Goal: Task Accomplishment & Management: Manage account settings

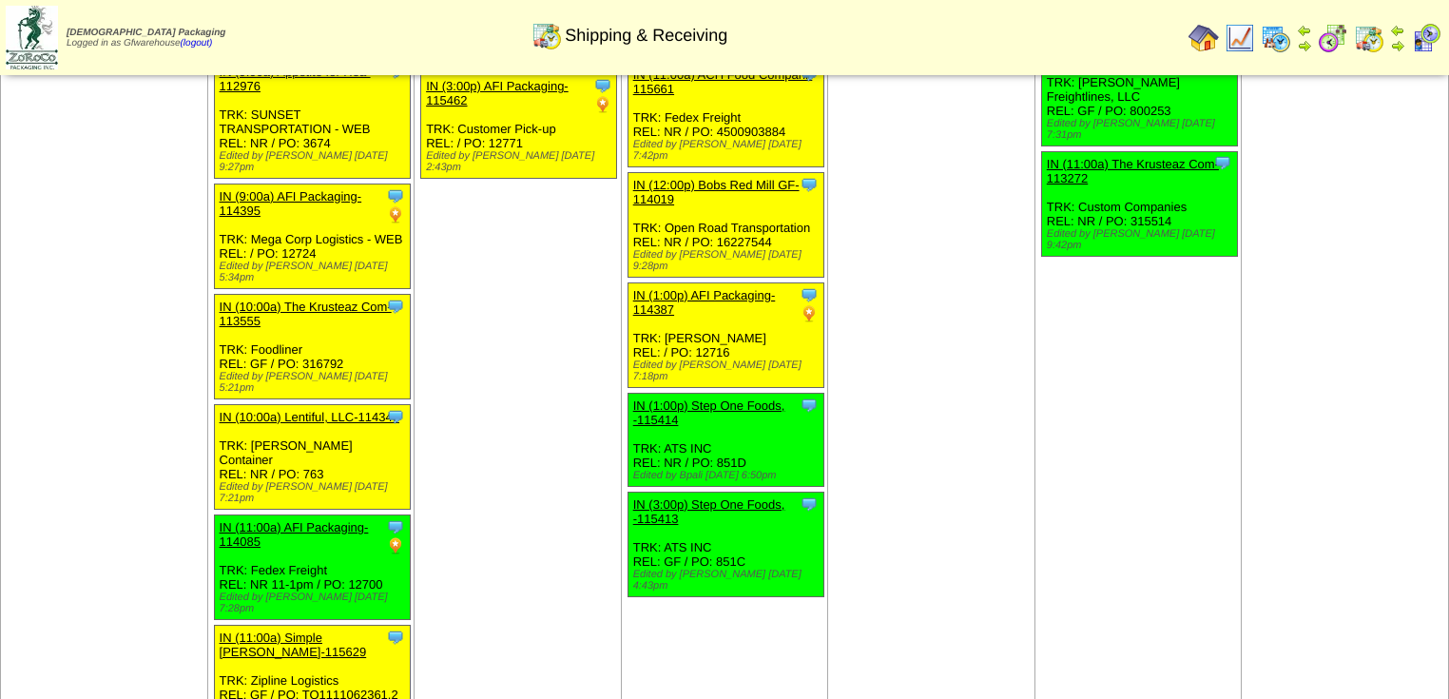
scroll to position [1646, 0]
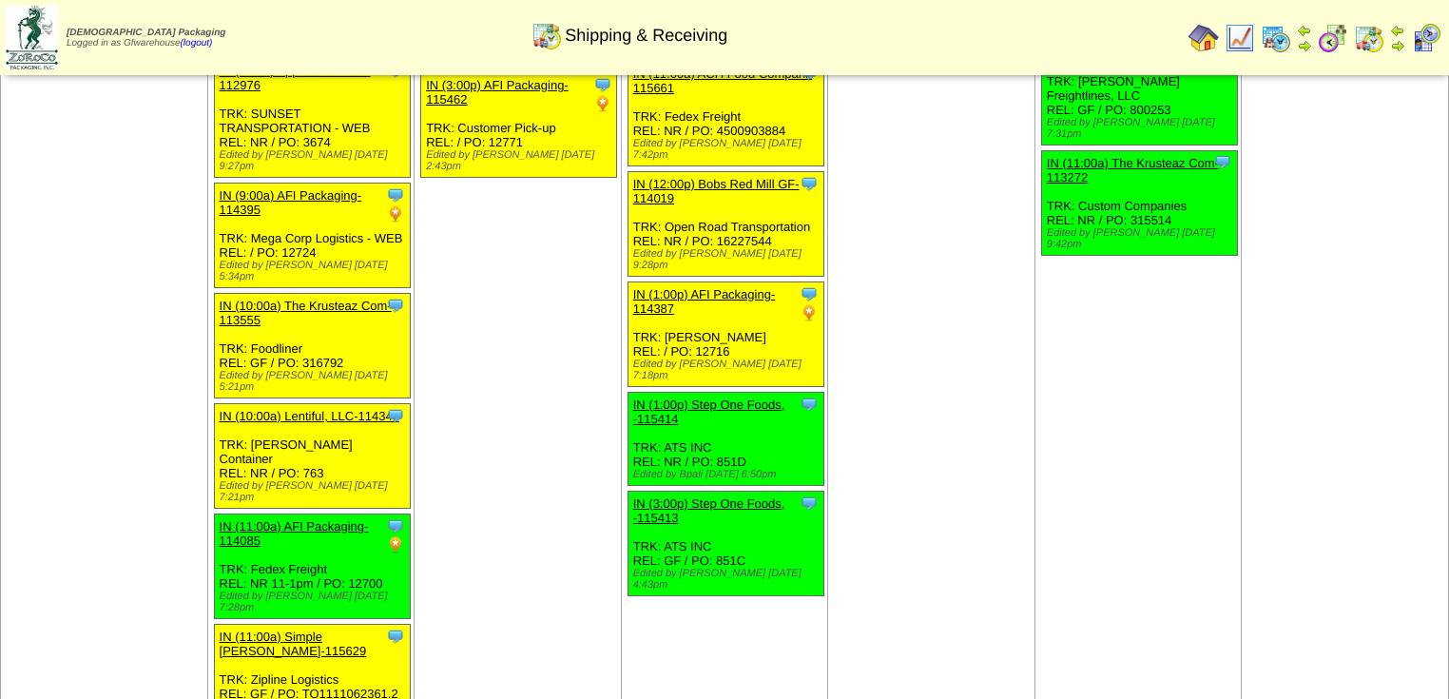
click at [464, 329] on td "Aug 19 [+] Print Clone Item IN (1:00a) AFI Packaging-114378 AFI Packaging Sched…" at bounding box center [518, 224] width 207 height 1715
click at [489, 333] on td "Aug 19 [+] Print Clone Item IN (1:00a) AFI Packaging-114378 AFI Packaging Sched…" at bounding box center [518, 224] width 207 height 1715
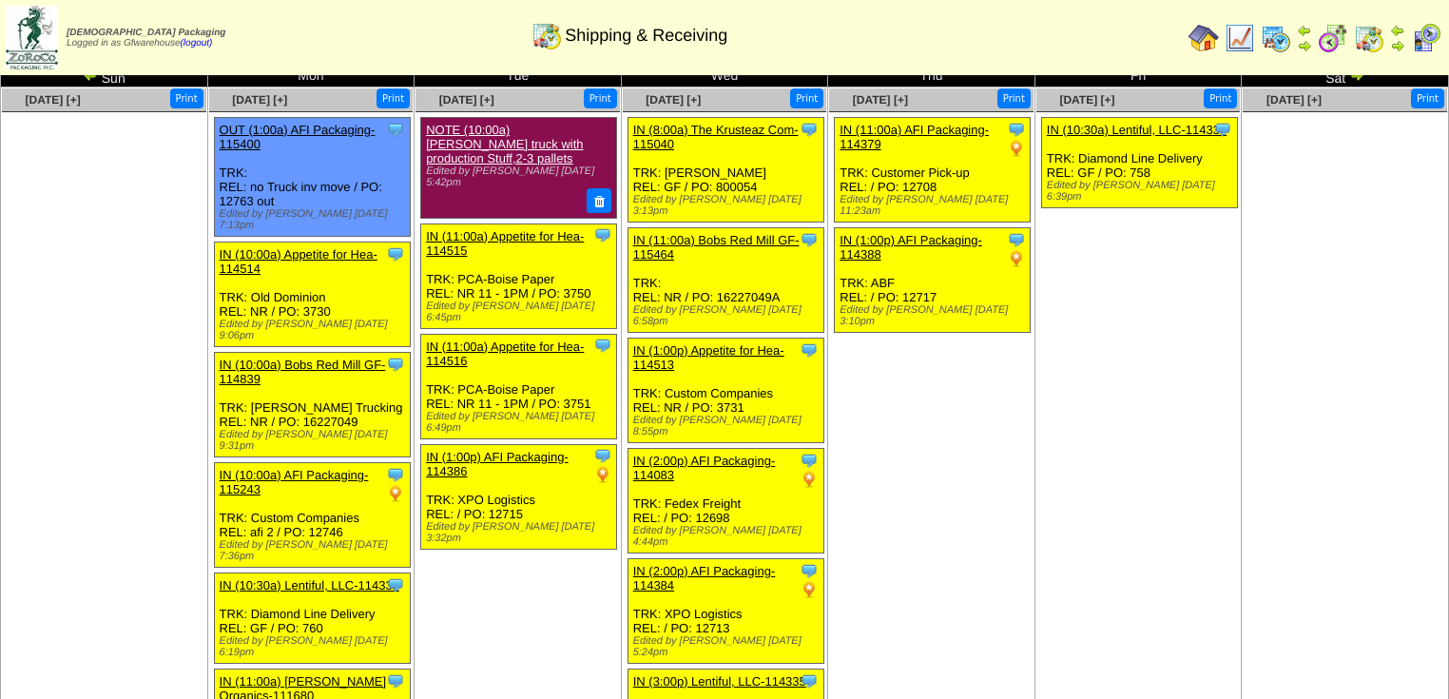
scroll to position [0, 0]
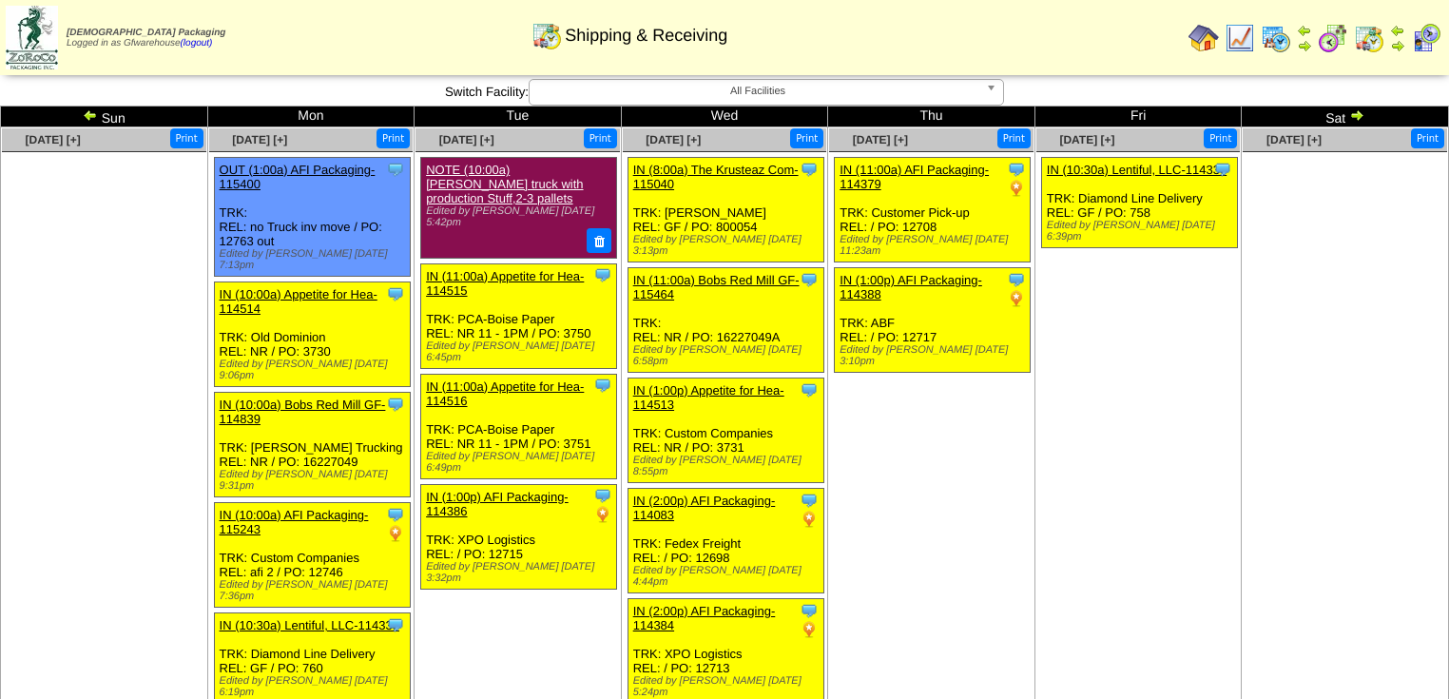
drag, startPoint x: 185, startPoint y: 342, endPoint x: 166, endPoint y: 340, distance: 18.2
click at [174, 342] on ul at bounding box center [104, 294] width 204 height 285
click at [86, 118] on img at bounding box center [90, 114] width 15 height 15
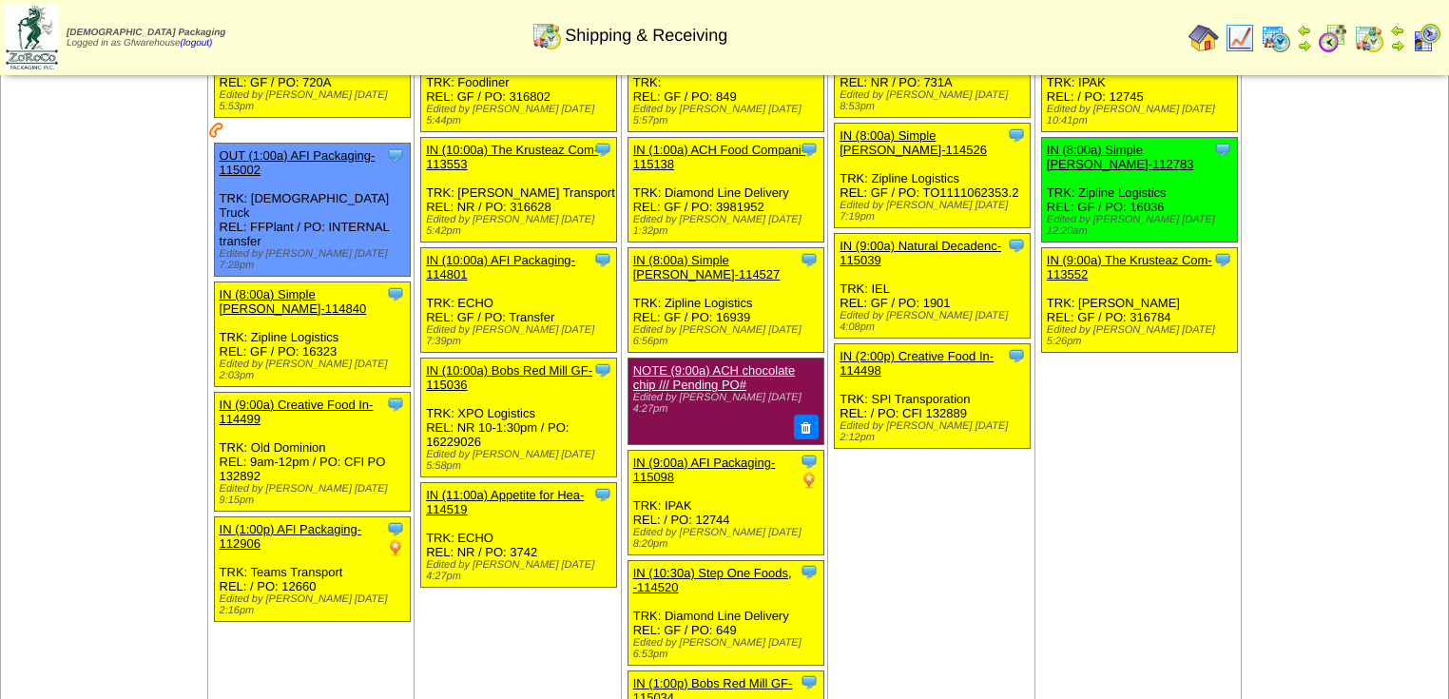
scroll to position [14, 0]
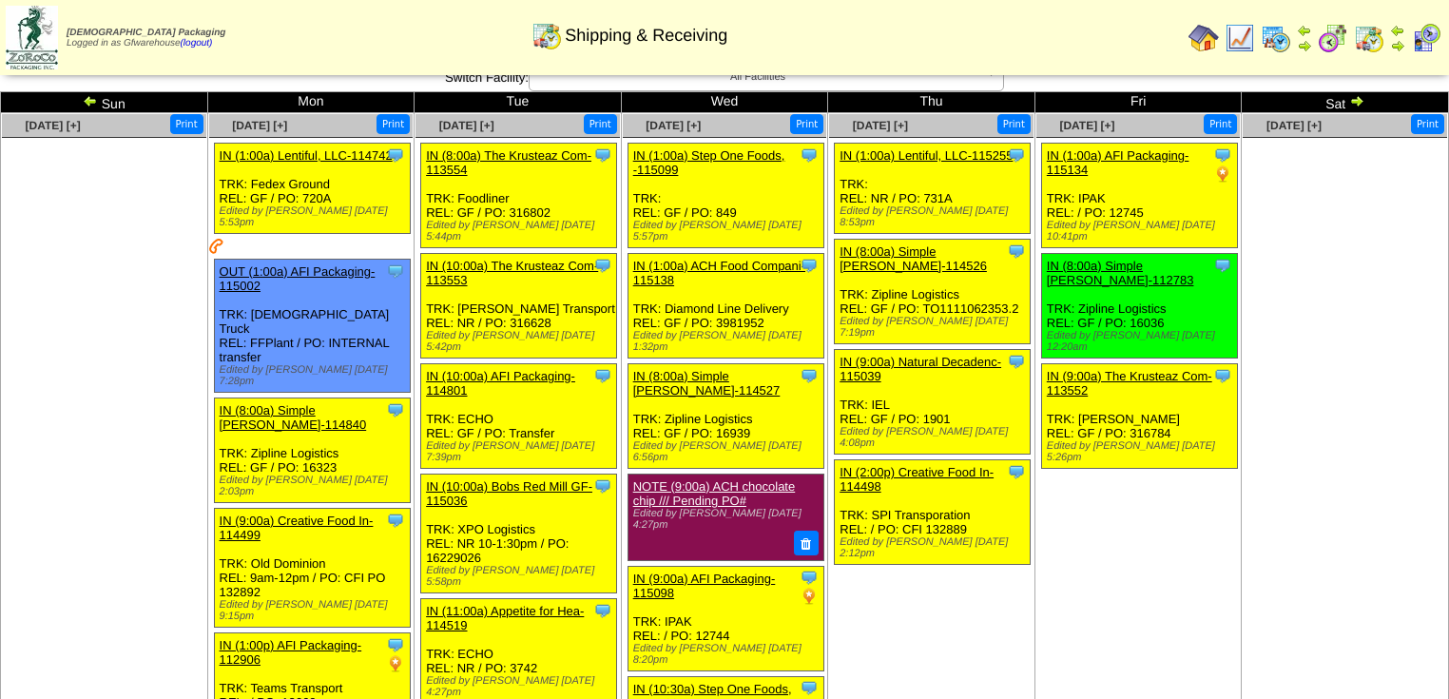
click at [1363, 105] on img at bounding box center [1357, 100] width 15 height 15
click at [1359, 101] on img at bounding box center [1357, 100] width 15 height 15
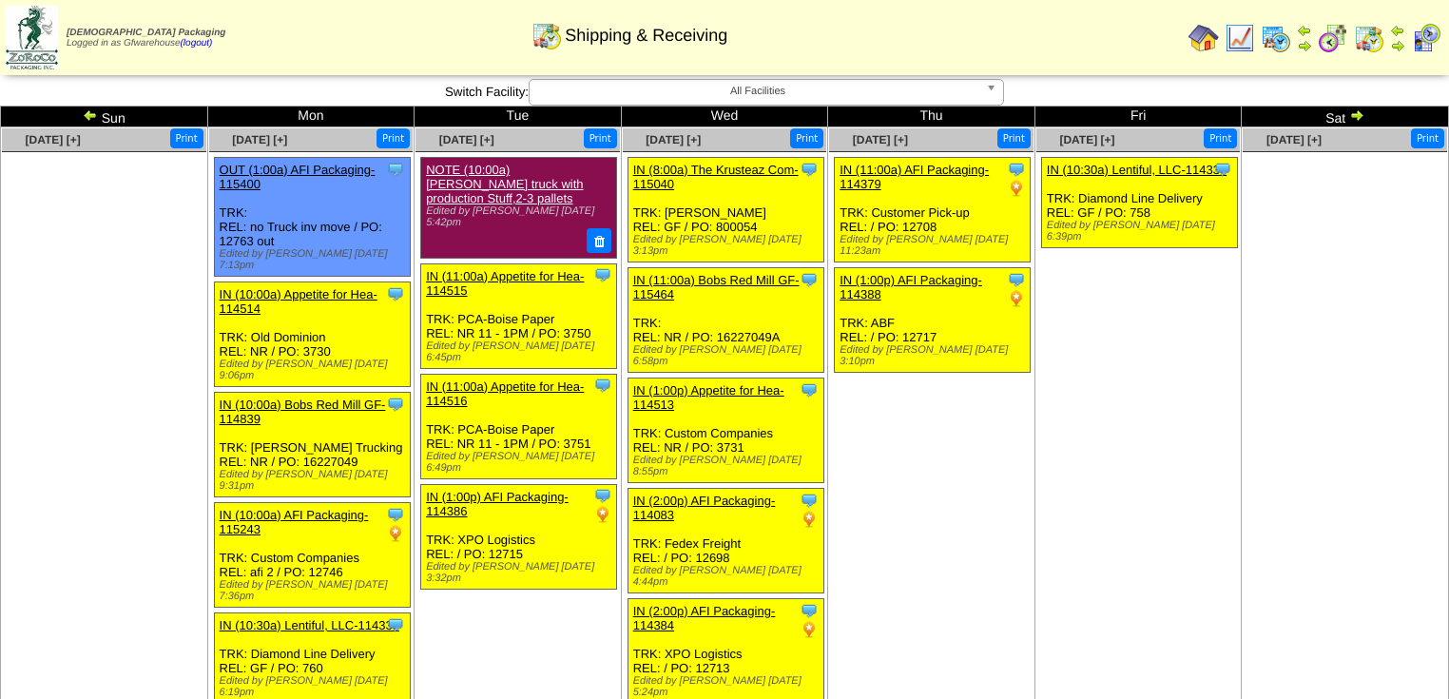
click at [1358, 114] on img at bounding box center [1357, 114] width 15 height 15
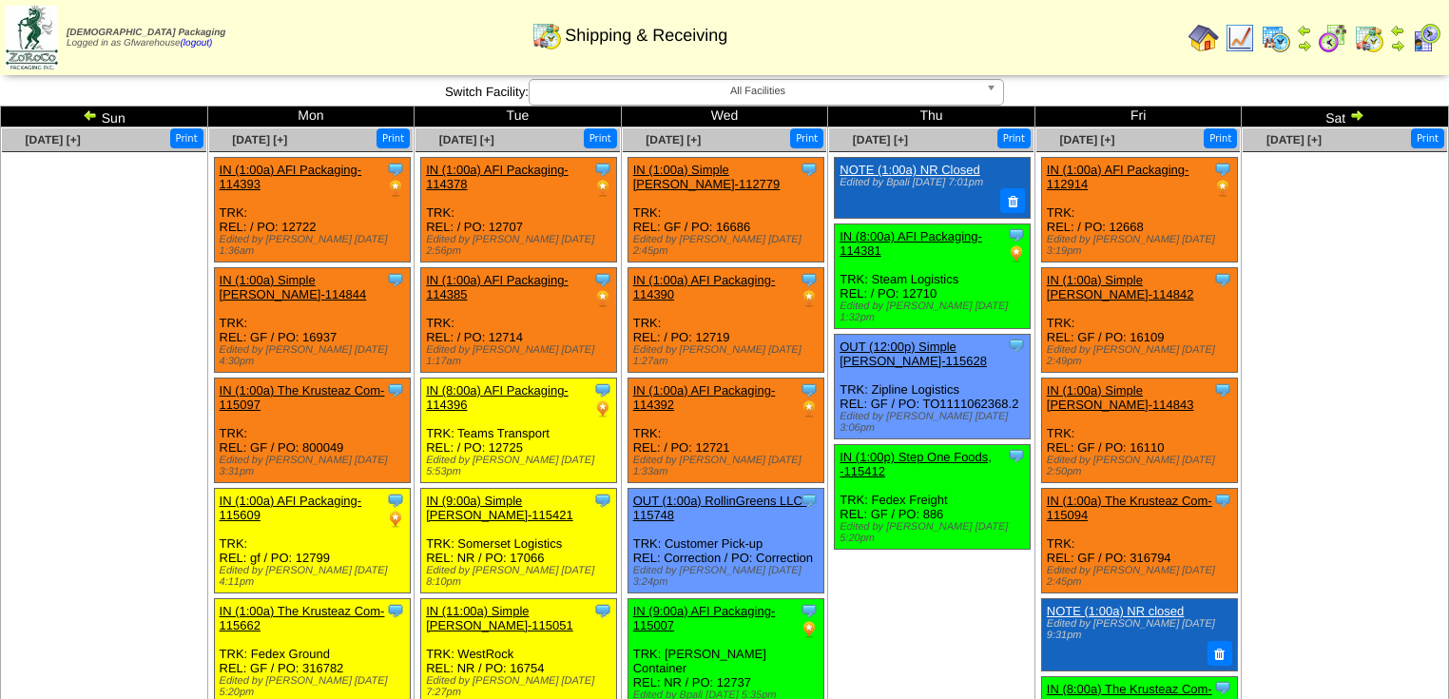
click at [1354, 118] on img at bounding box center [1357, 114] width 15 height 15
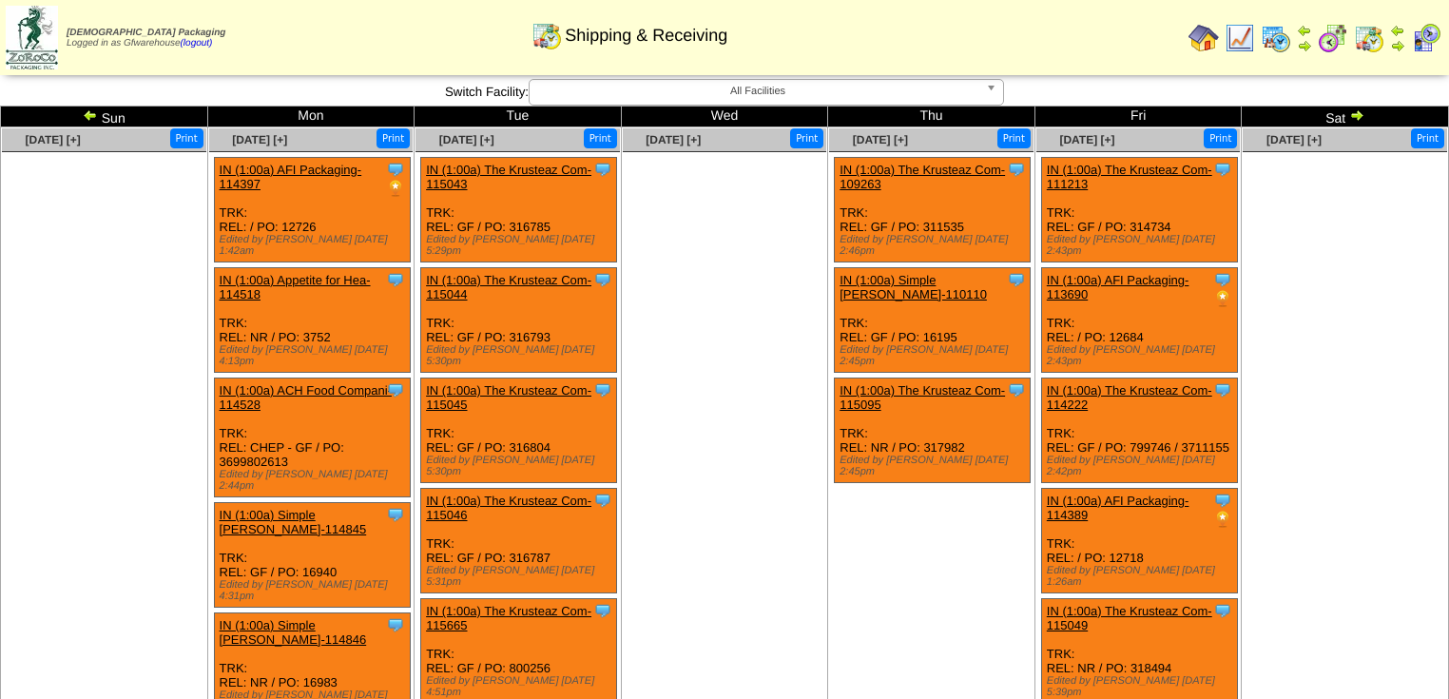
click at [87, 112] on img at bounding box center [90, 114] width 15 height 15
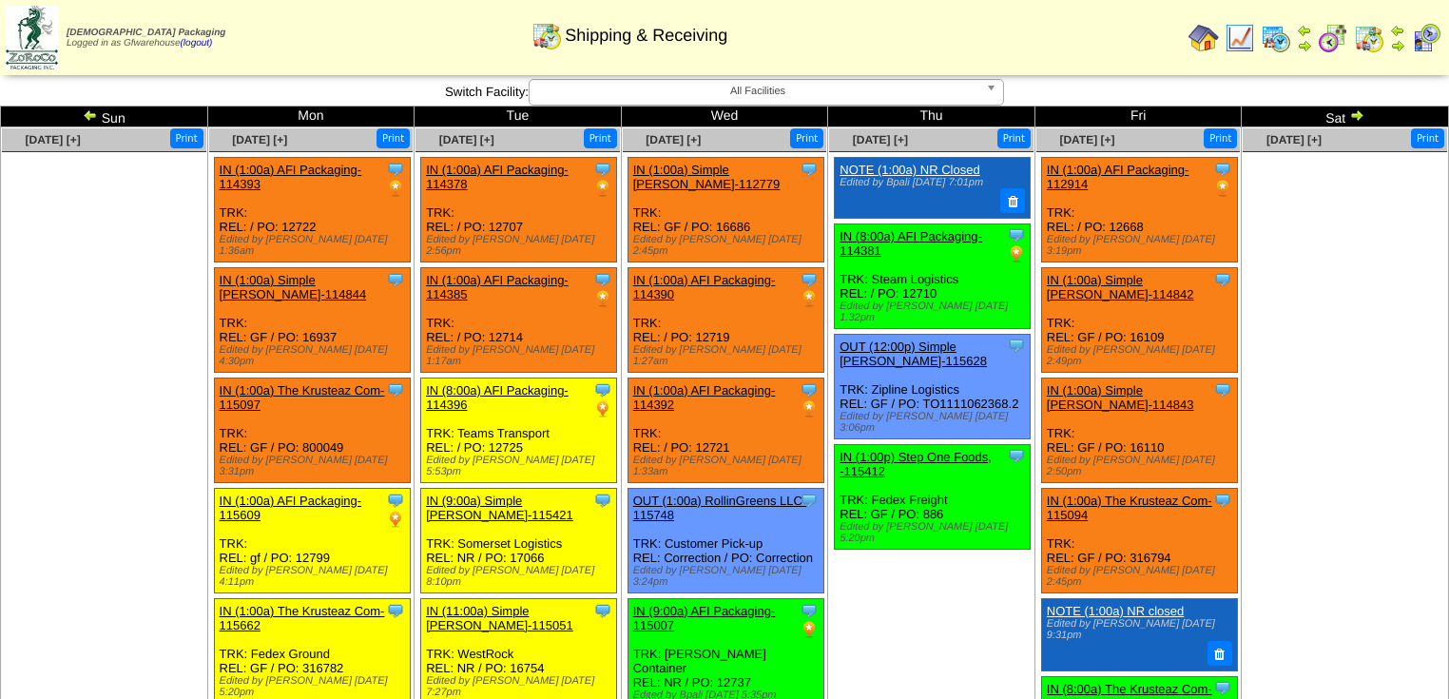
click at [89, 114] on img at bounding box center [90, 114] width 15 height 15
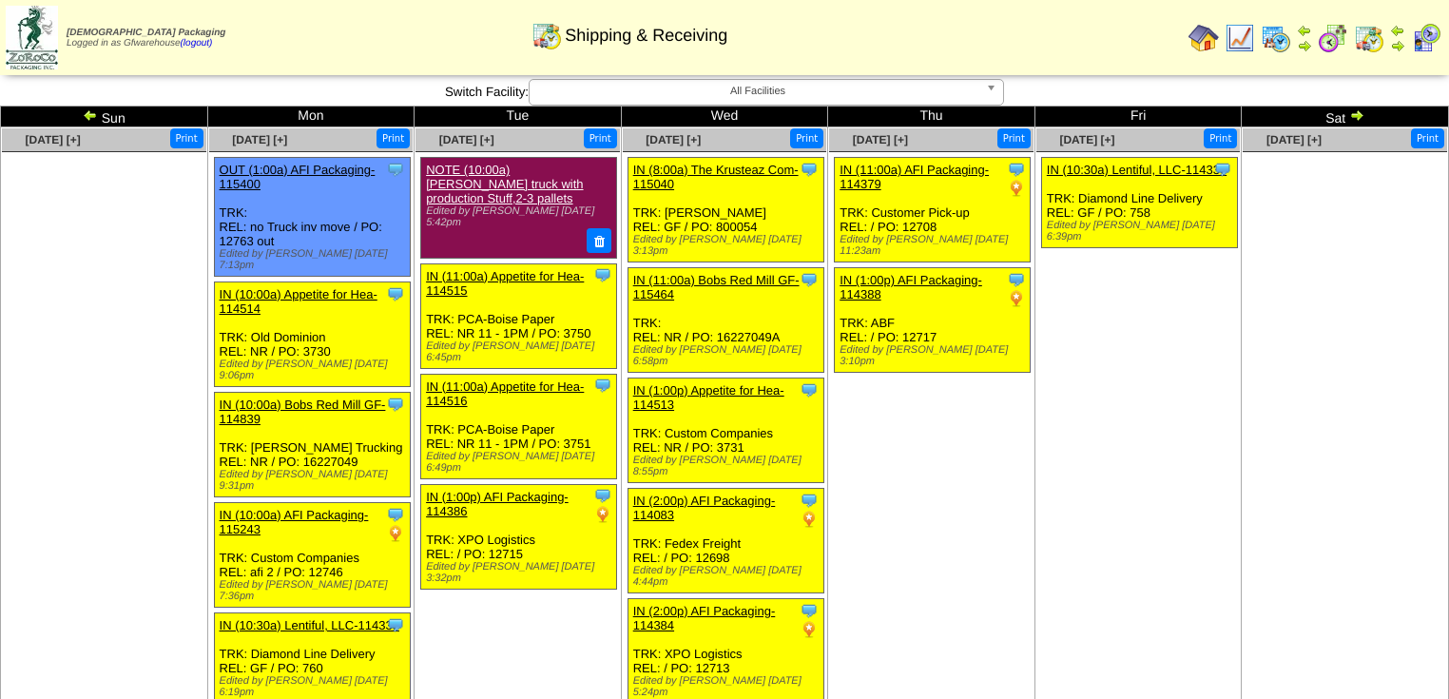
click at [1008, 426] on ul "Clone Item IN (11:00a) AFI Packaging-114379 AFI Packaging ScheduleID: 114379 52…" at bounding box center [931, 299] width 204 height 285
drag, startPoint x: 1002, startPoint y: 435, endPoint x: 990, endPoint y: 438, distance: 12.9
click at [1360, 110] on img at bounding box center [1357, 114] width 15 height 15
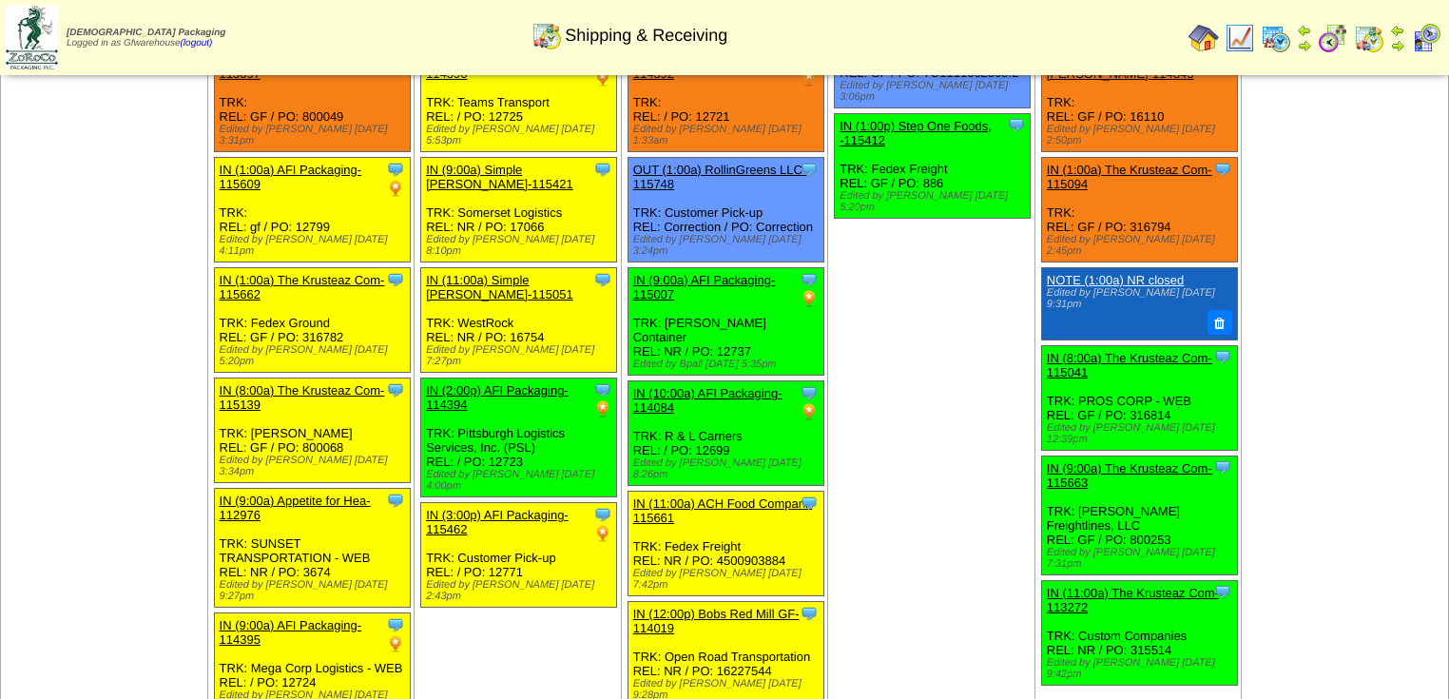
scroll to position [304, 0]
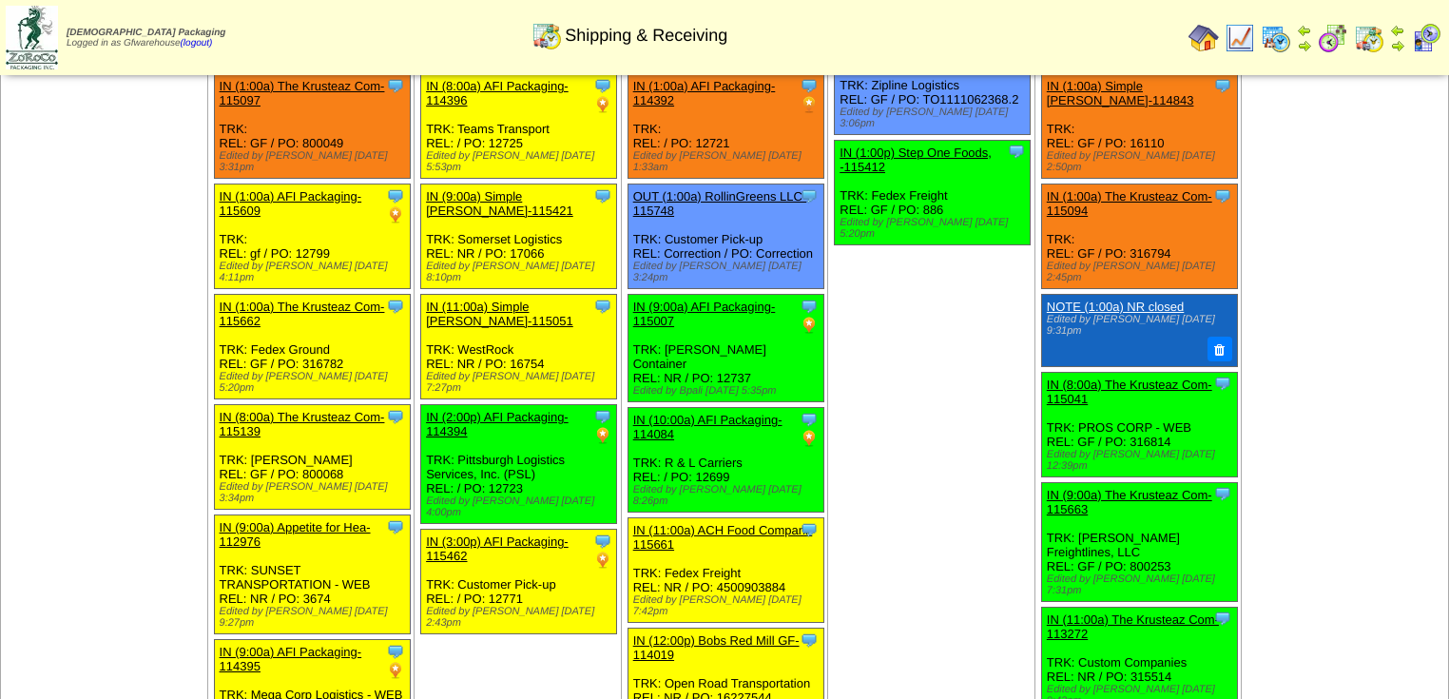
click at [928, 514] on td "[DATE] [+] Print Clone Item NOTE (1:00a) NR Closed Edited by Bpali [DATE] 7:01pm" at bounding box center [931, 680] width 207 height 1715
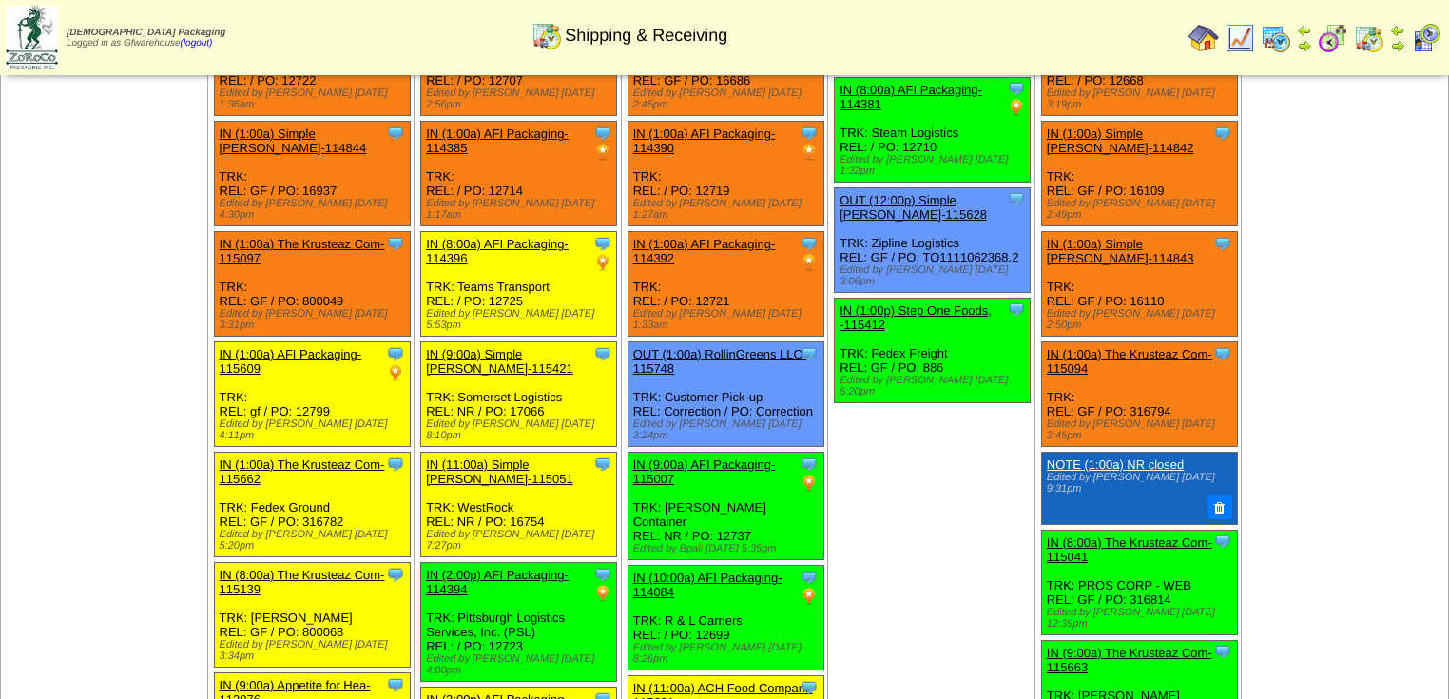
scroll to position [0, 0]
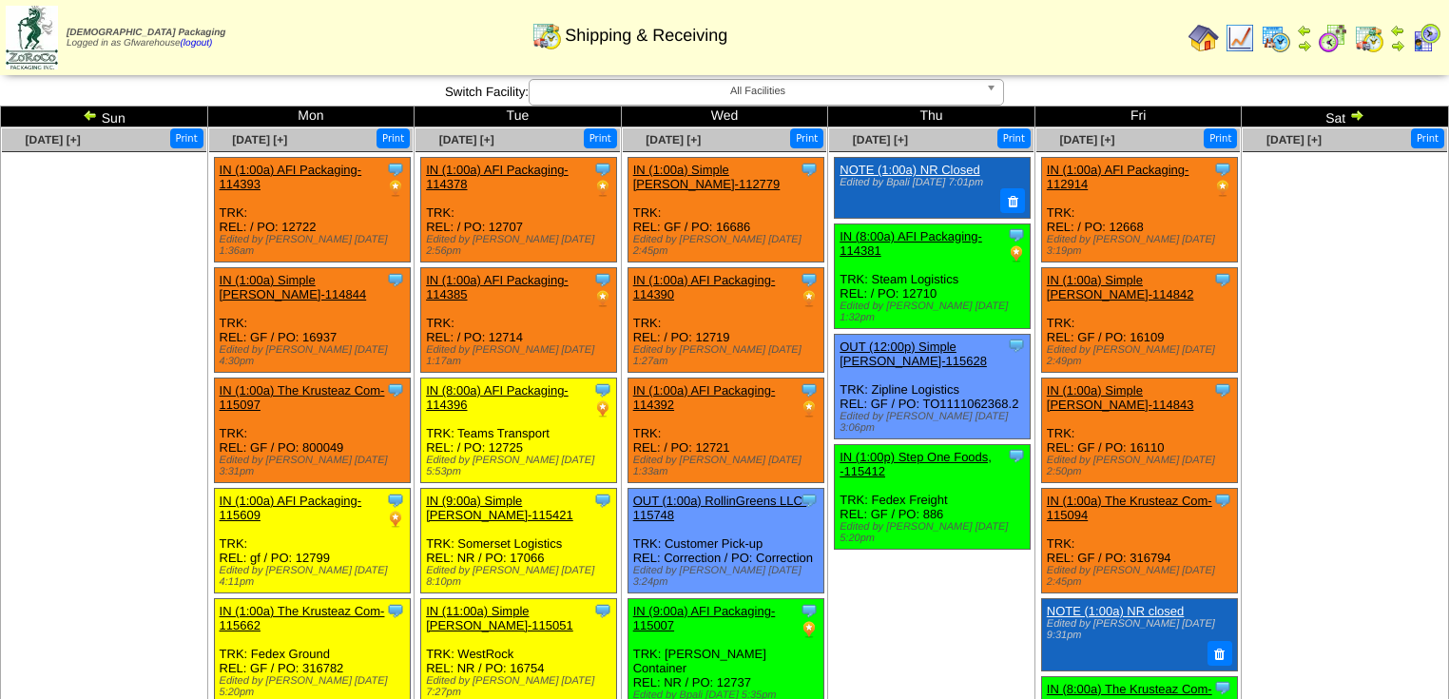
click at [1354, 116] on img at bounding box center [1357, 114] width 15 height 15
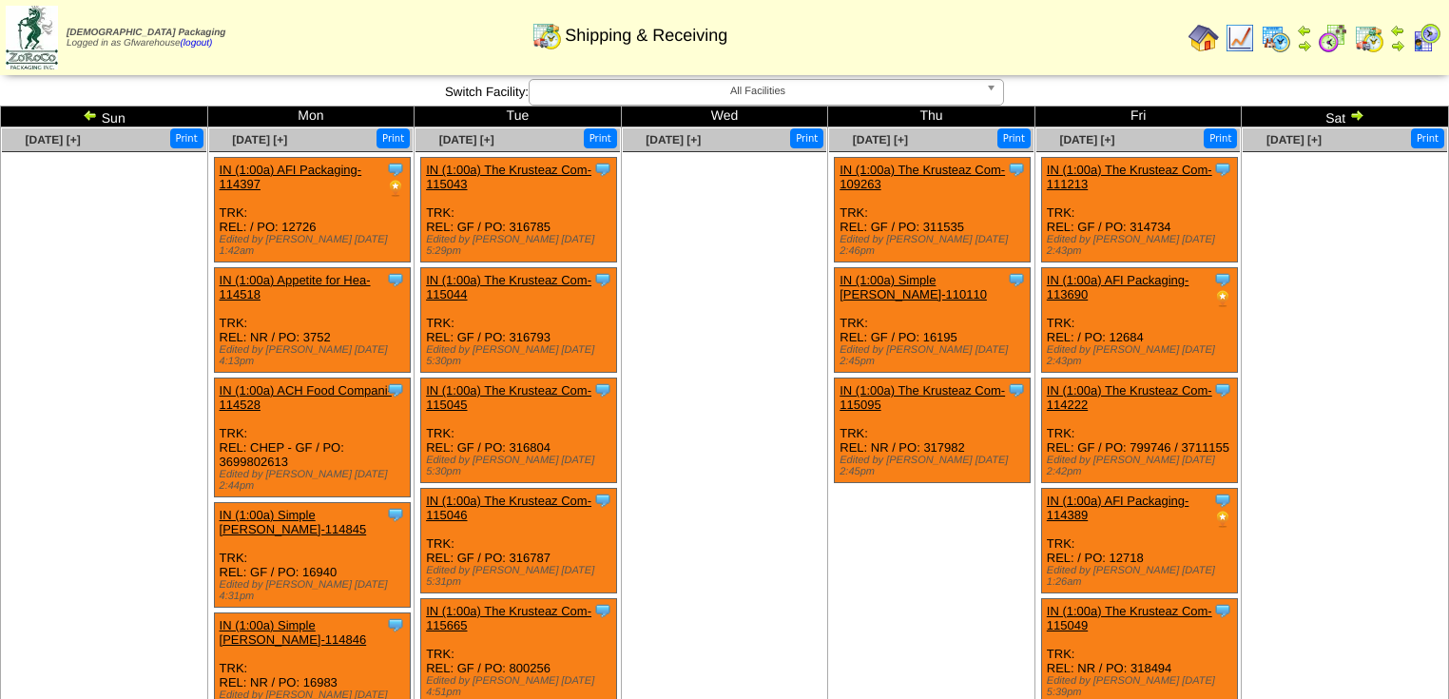
click at [83, 118] on img at bounding box center [90, 114] width 15 height 15
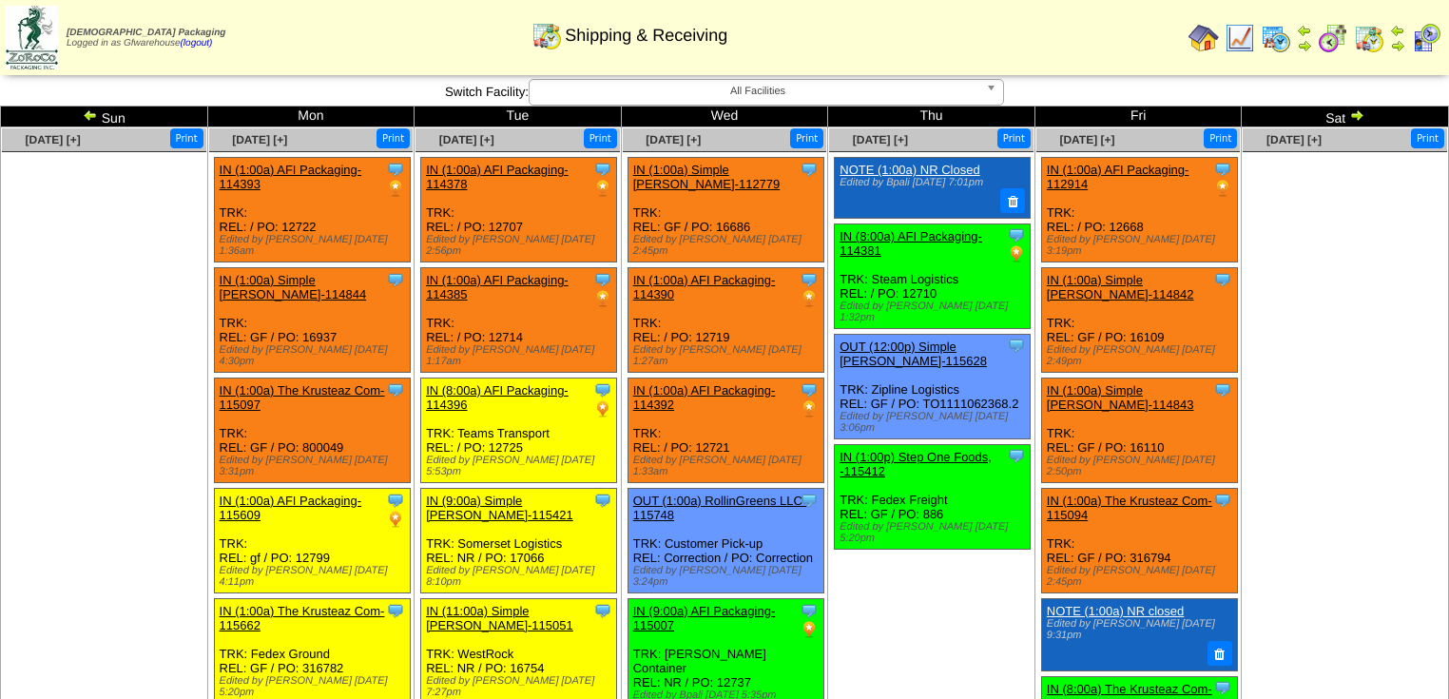
click at [87, 114] on img at bounding box center [90, 114] width 15 height 15
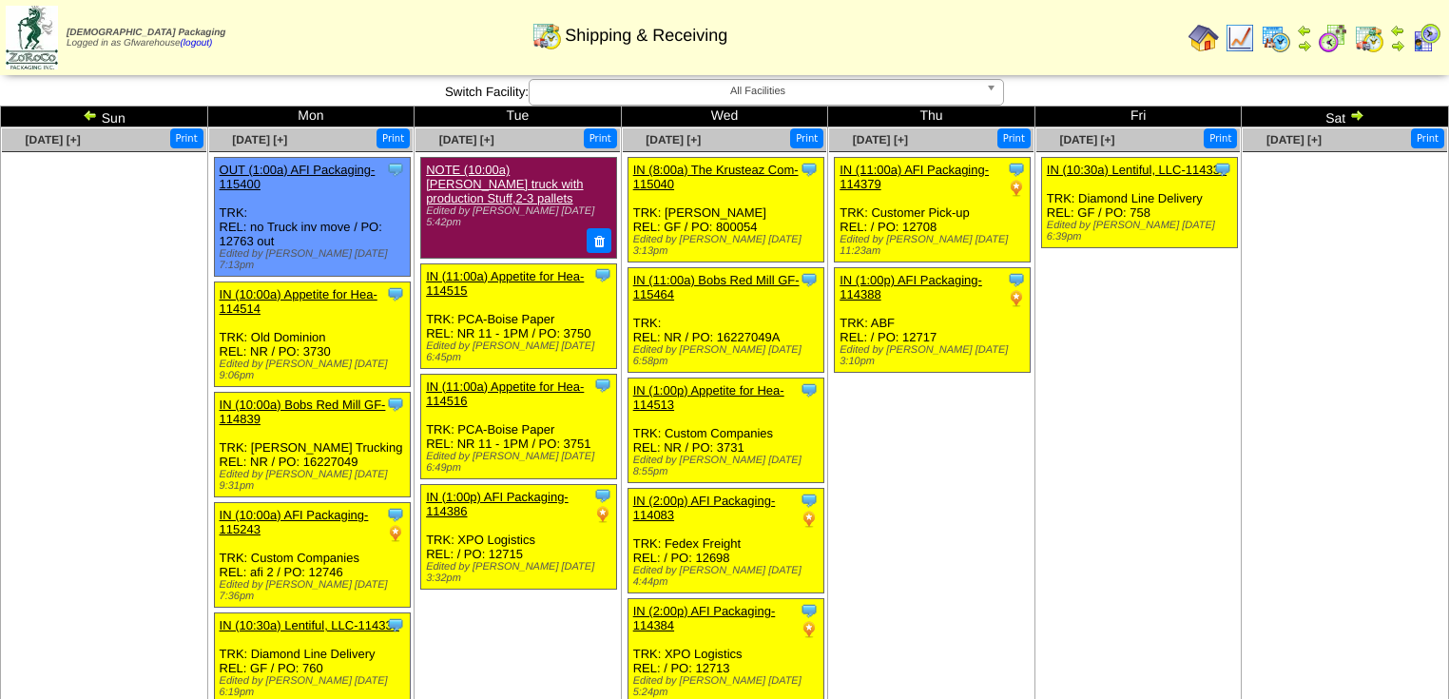
click at [1351, 114] on img at bounding box center [1357, 114] width 15 height 15
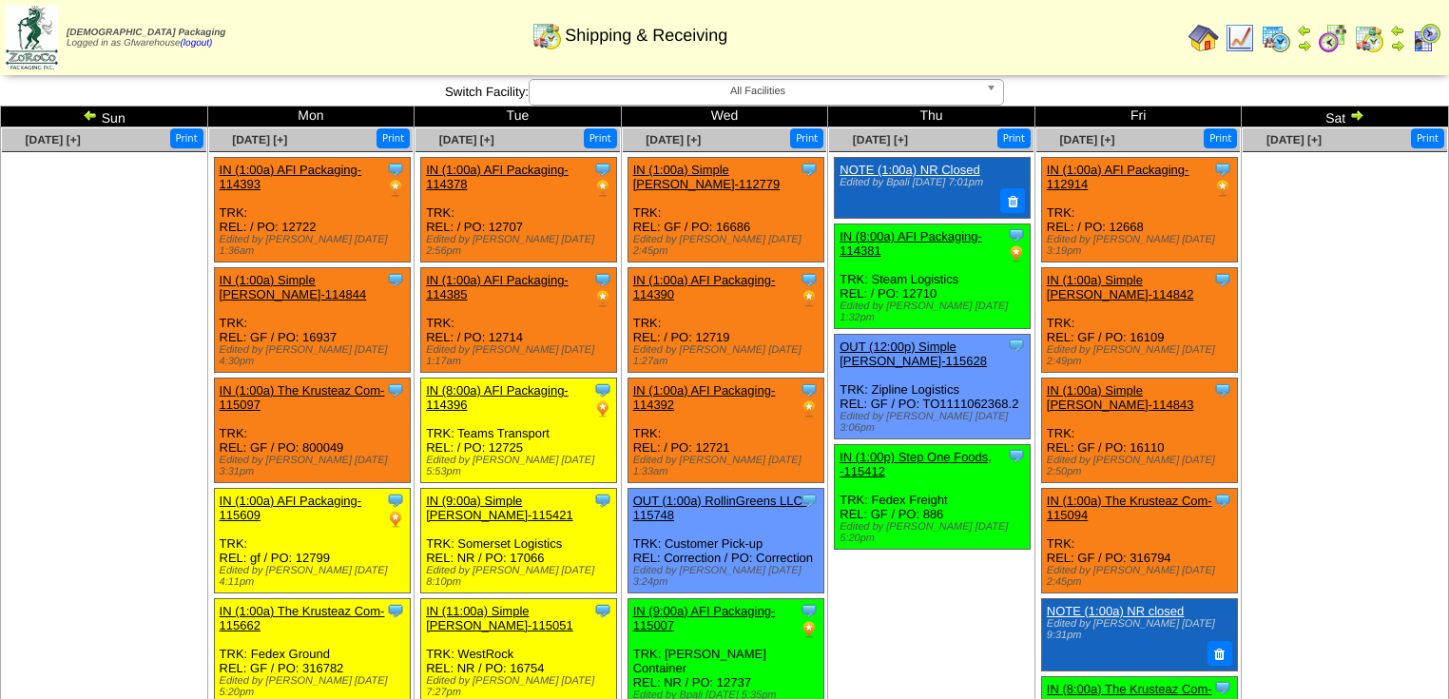
click at [1354, 116] on img at bounding box center [1357, 114] width 15 height 15
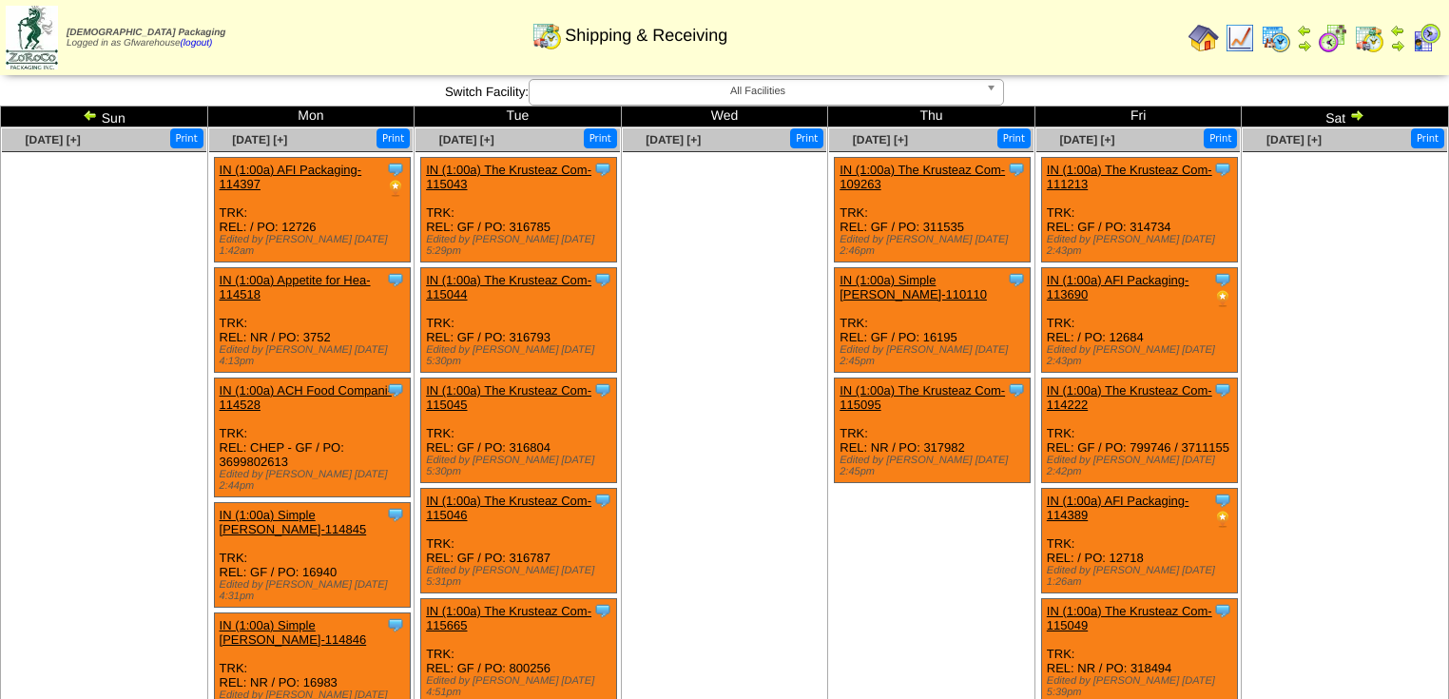
click at [1381, 301] on ul at bounding box center [1345, 294] width 204 height 285
drag, startPoint x: 1362, startPoint y: 316, endPoint x: 1347, endPoint y: 320, distance: 15.7
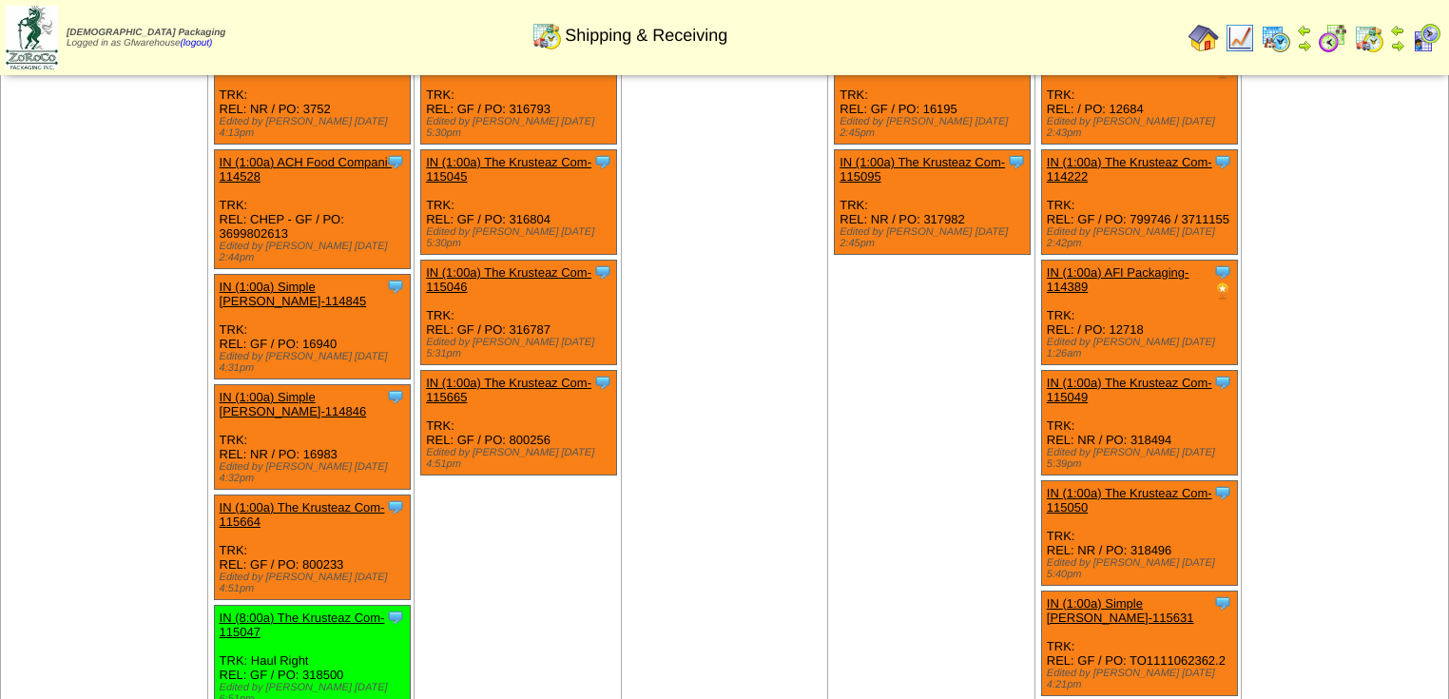
click at [1364, 333] on td "Aug 30 [+] Print" at bounding box center [1345, 363] width 207 height 928
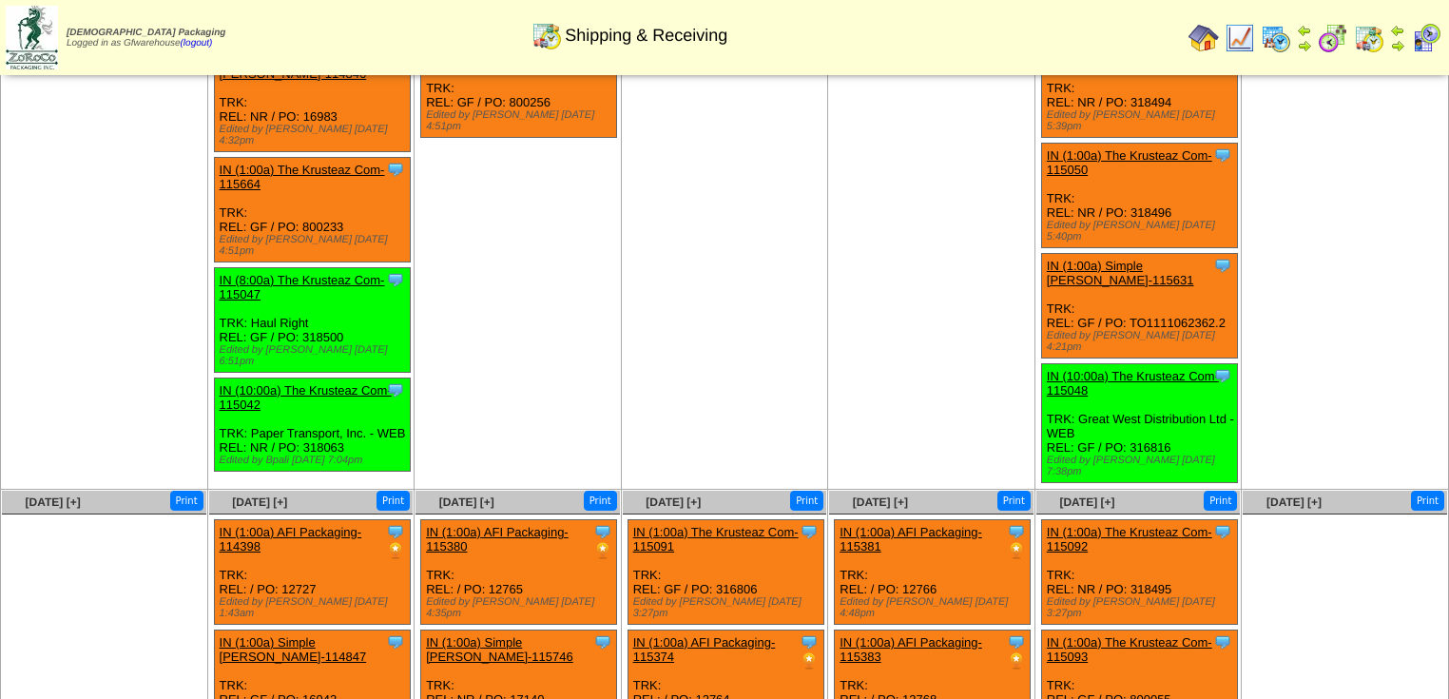
scroll to position [570, 0]
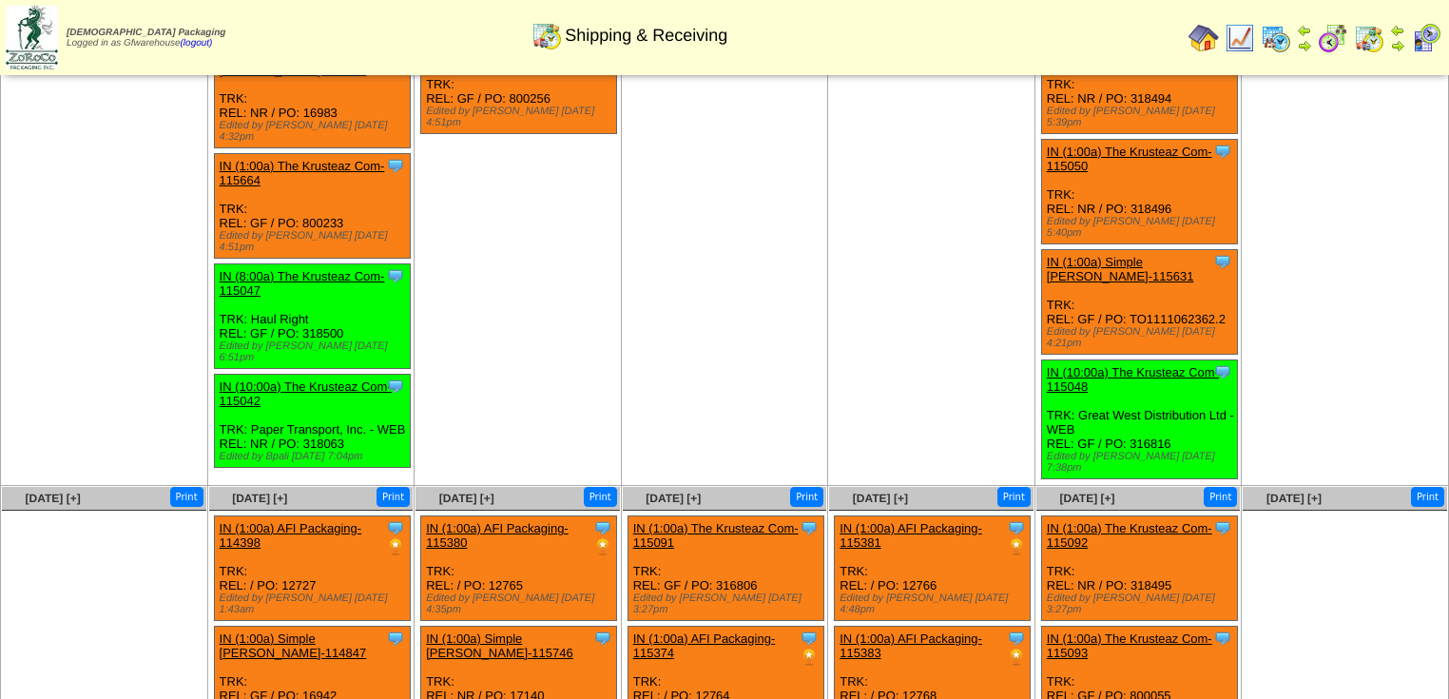
drag, startPoint x: 1353, startPoint y: 437, endPoint x: 1337, endPoint y: 437, distance: 16.2
click at [1351, 511] on ul at bounding box center [1345, 653] width 204 height 285
click at [966, 287] on td "Aug 28 [+] Print Clone Item IN (1:00a) The Krusteaz Com-109263 The Krusteaz Com…" at bounding box center [931, 22] width 207 height 928
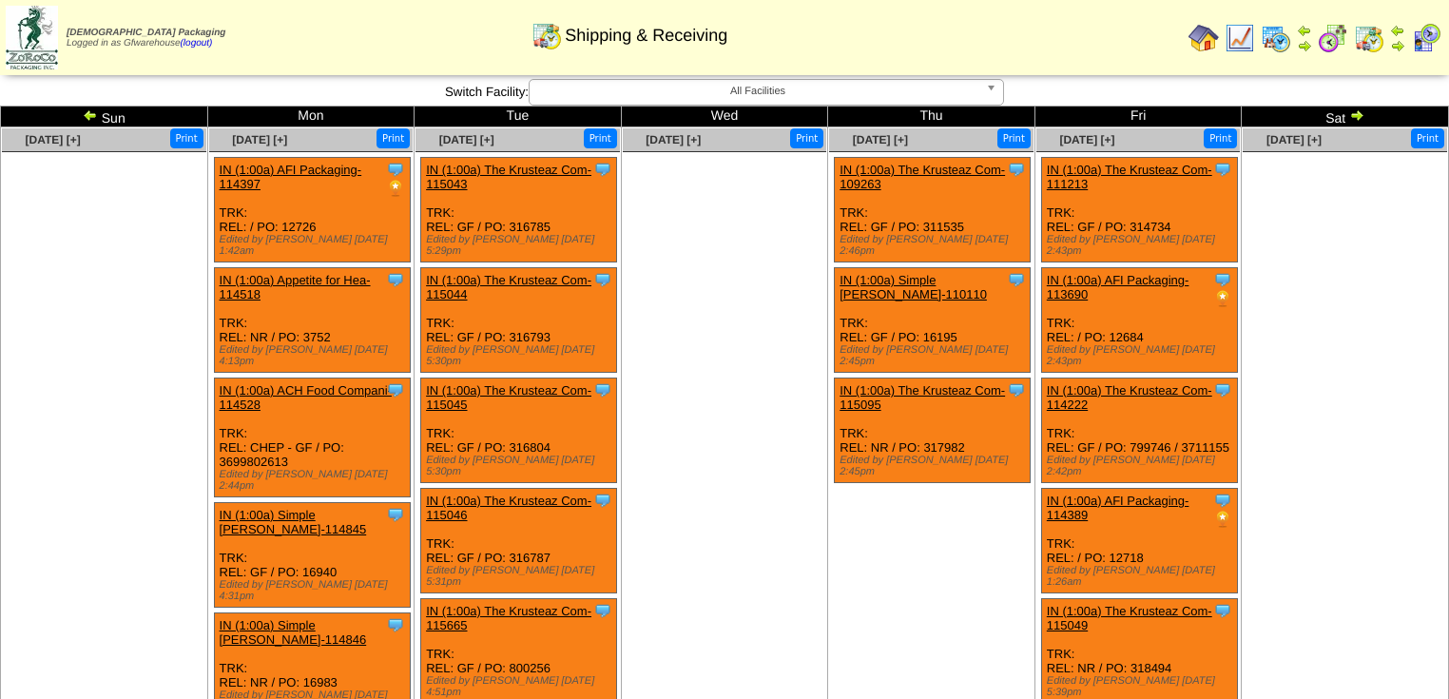
scroll to position [0, 0]
click at [651, 270] on ul at bounding box center [725, 294] width 204 height 285
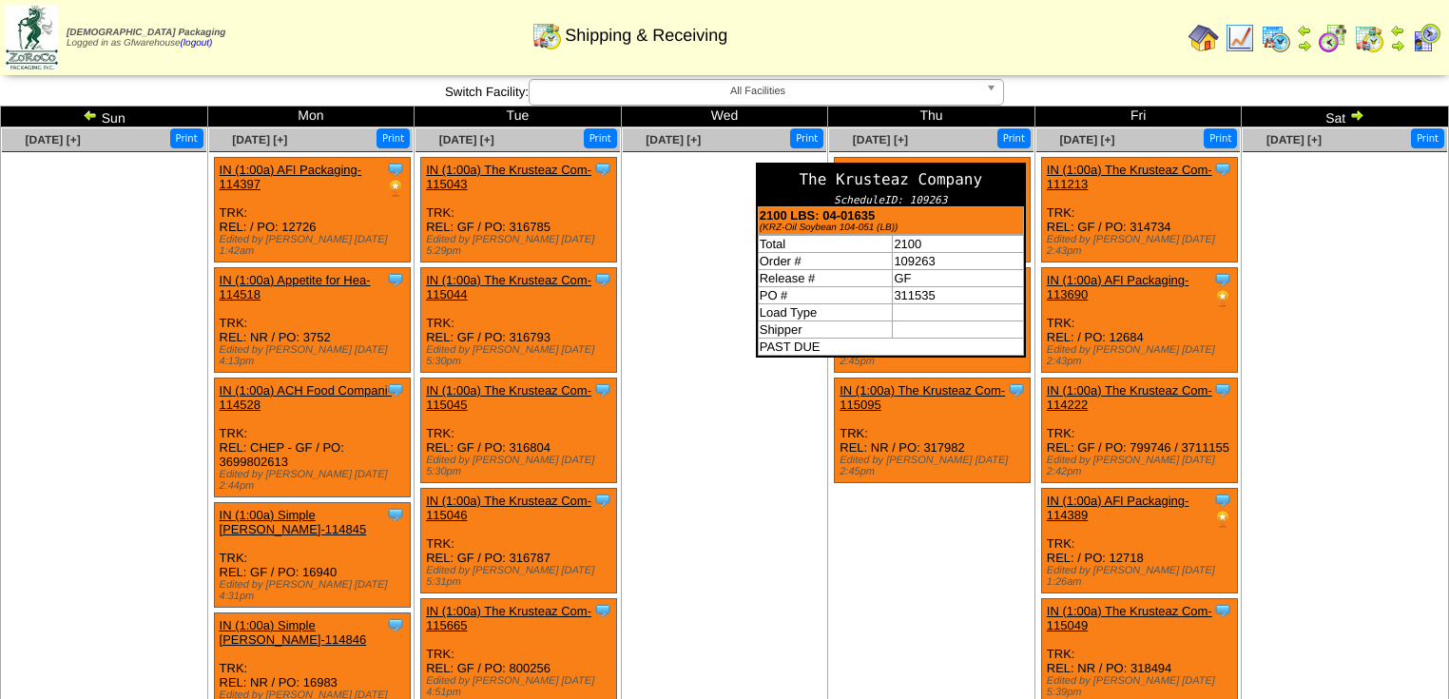
click at [1016, 177] on div "The Krusteaz Company" at bounding box center [891, 179] width 266 height 29
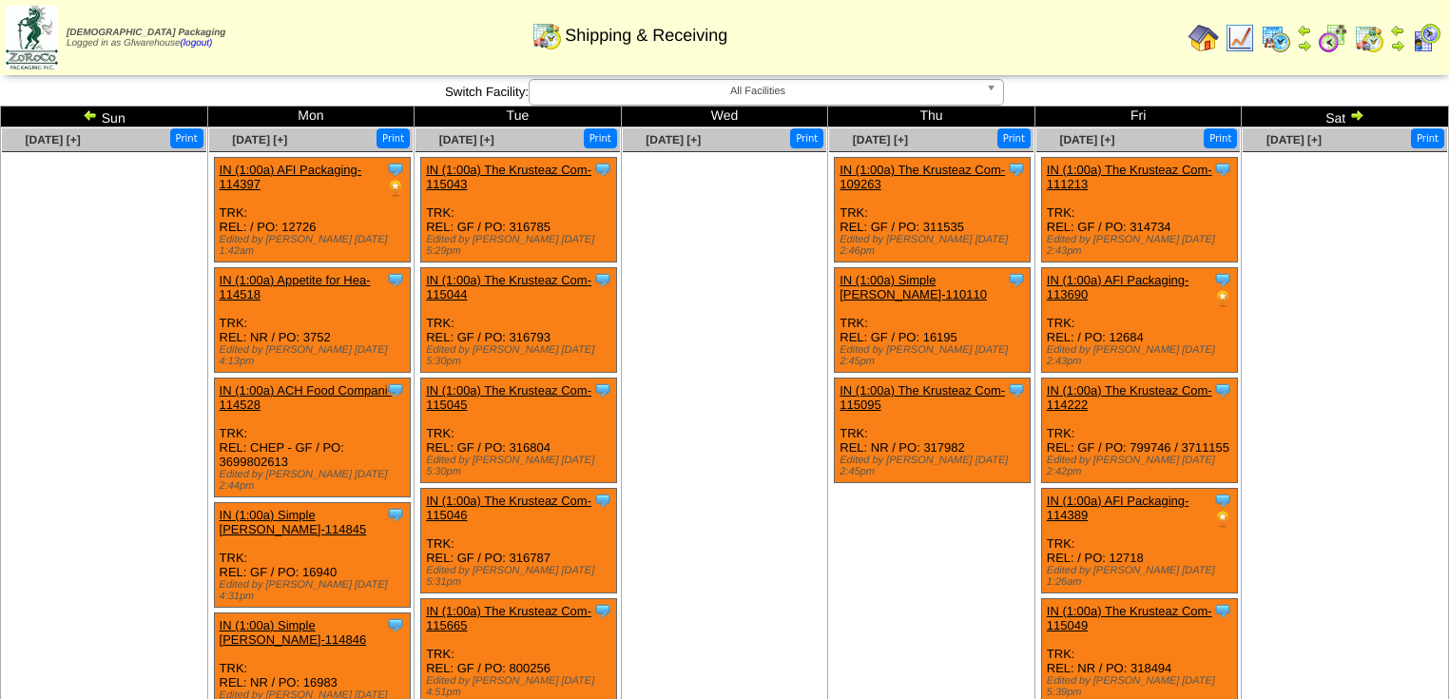
click at [660, 469] on td "Aug 27 [+] Print" at bounding box center [724, 591] width 207 height 928
click img
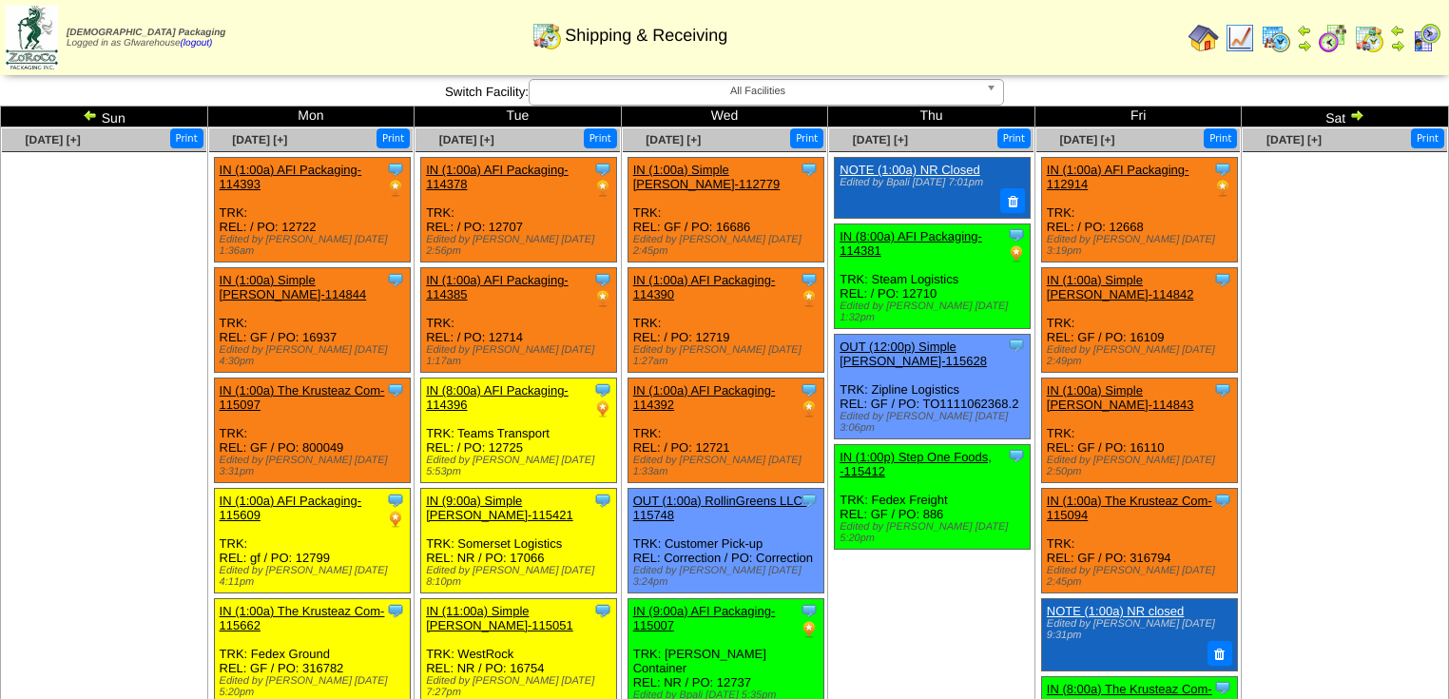
click at [1424, 41] on img at bounding box center [1426, 38] width 30 height 30
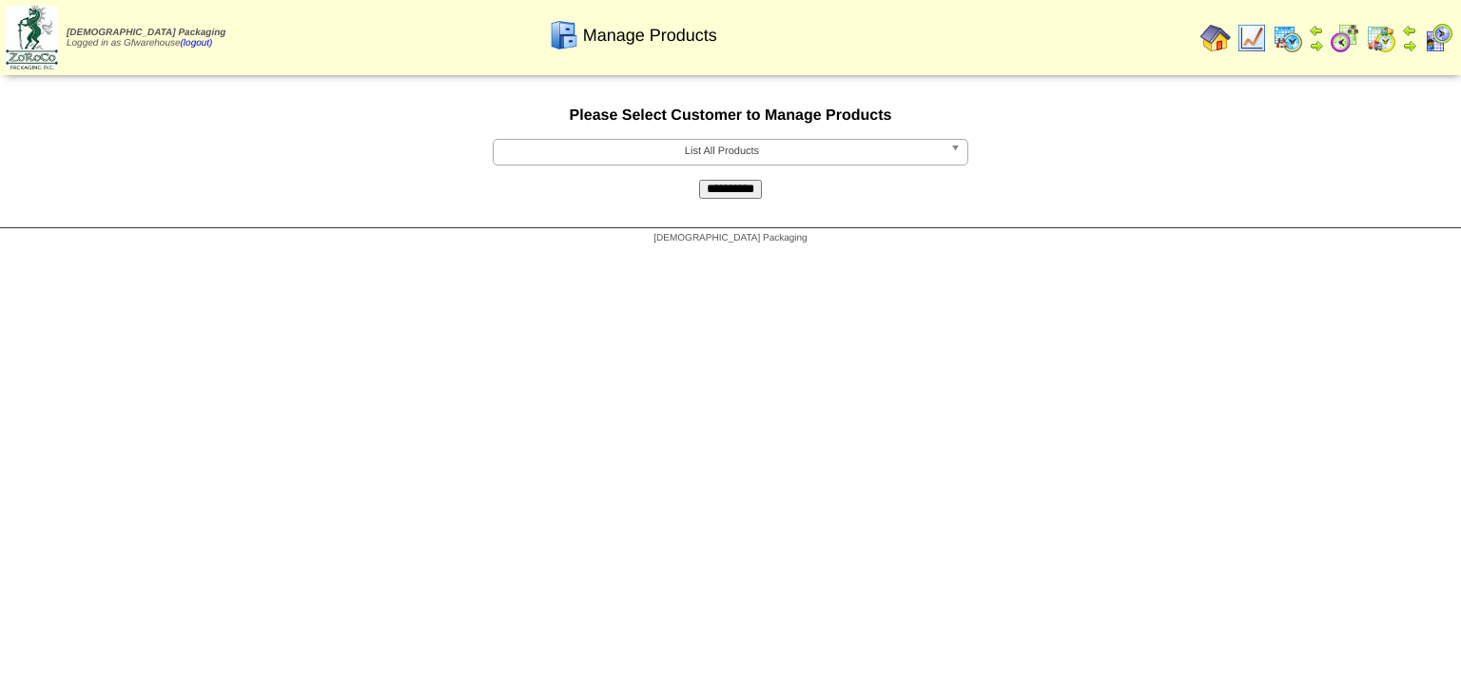
click at [954, 155] on b at bounding box center [958, 152] width 17 height 25
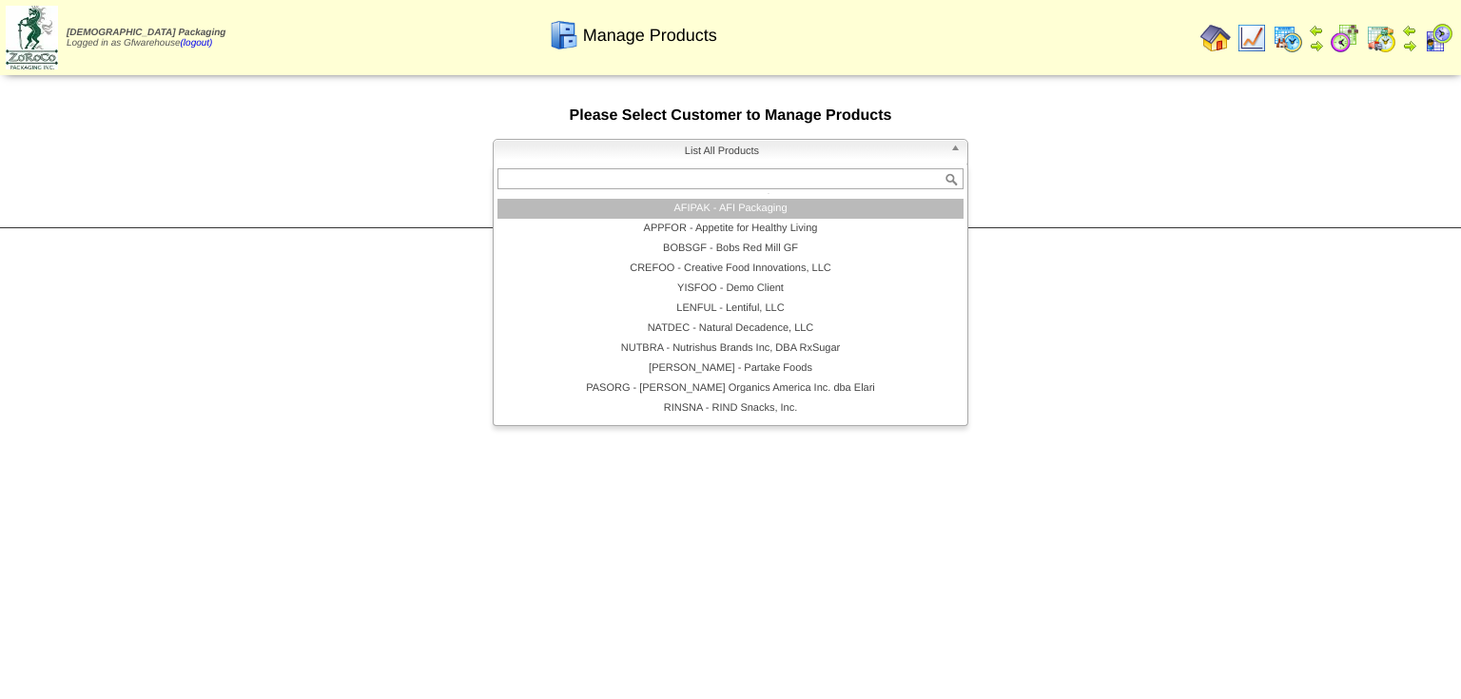
scroll to position [19, 0]
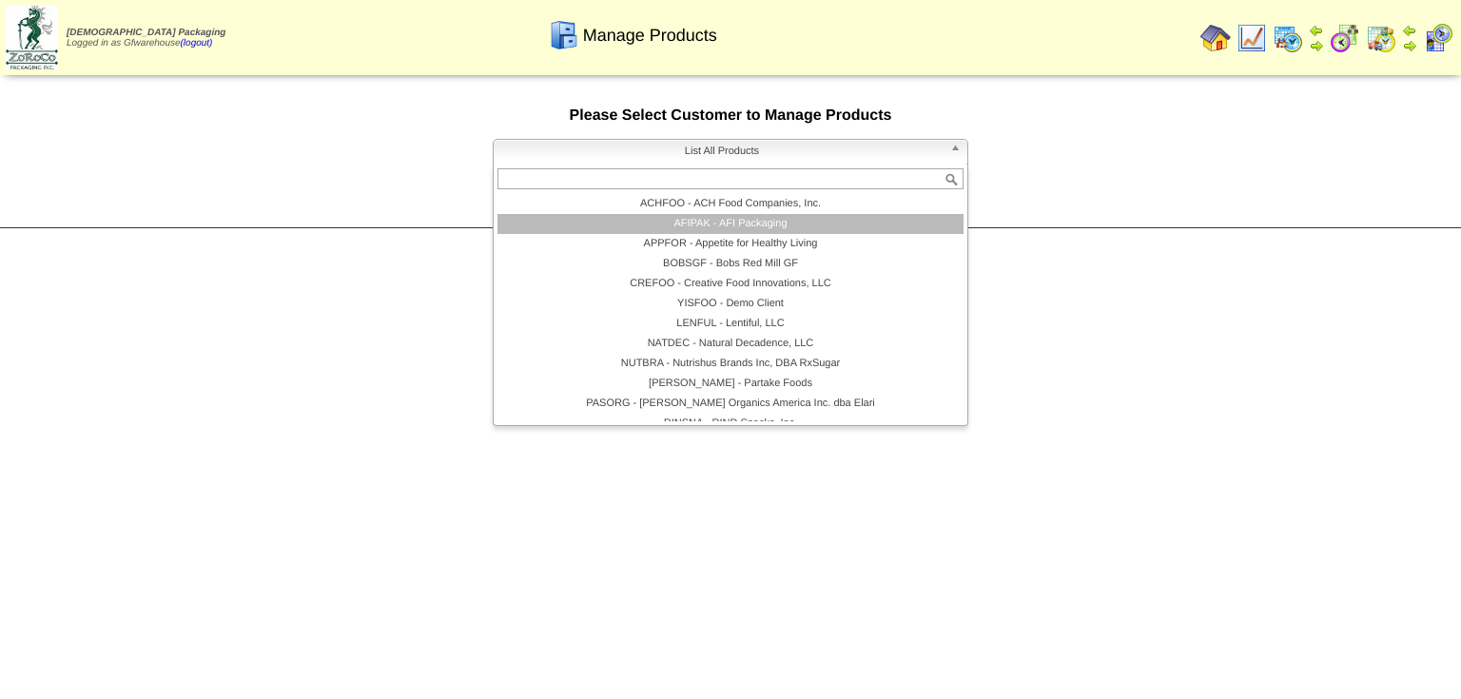
click at [751, 229] on li "AFIPAK - AFI Packaging" at bounding box center [730, 224] width 466 height 20
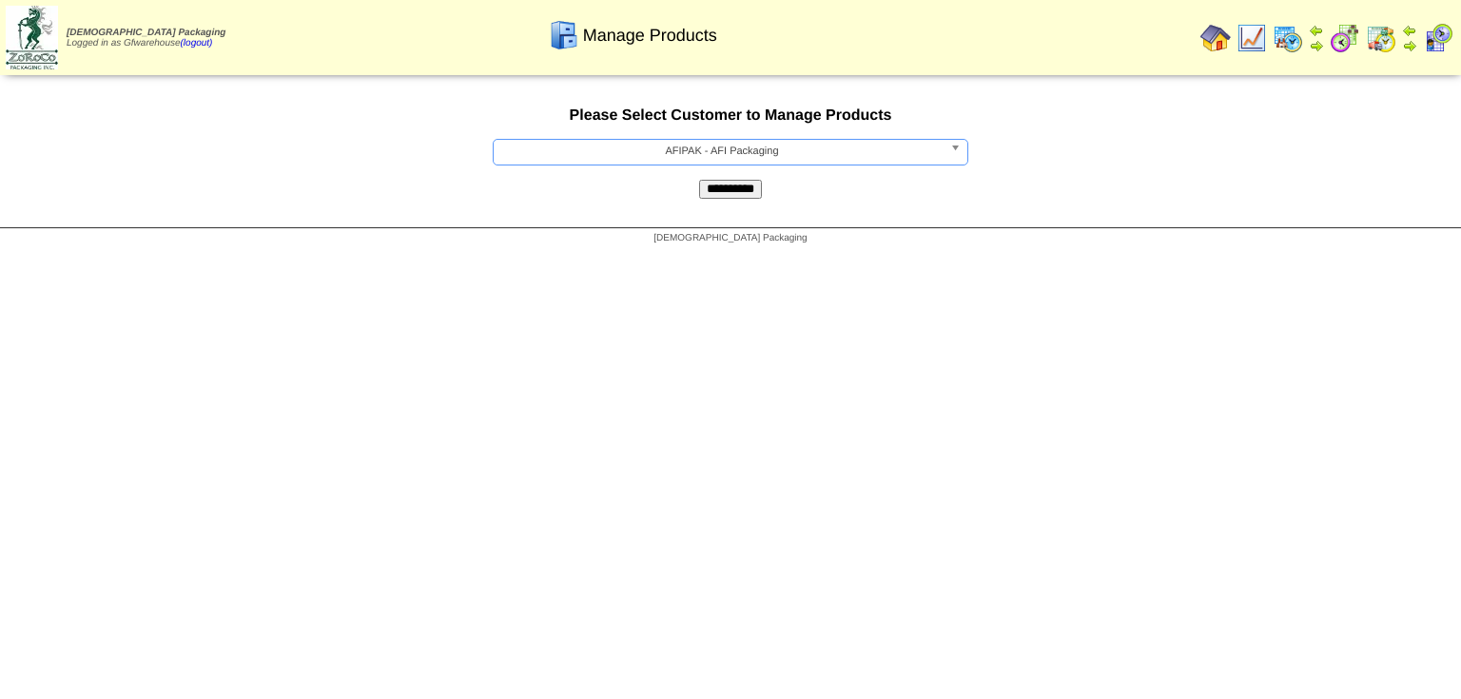
click at [746, 191] on input "**********" at bounding box center [730, 189] width 63 height 19
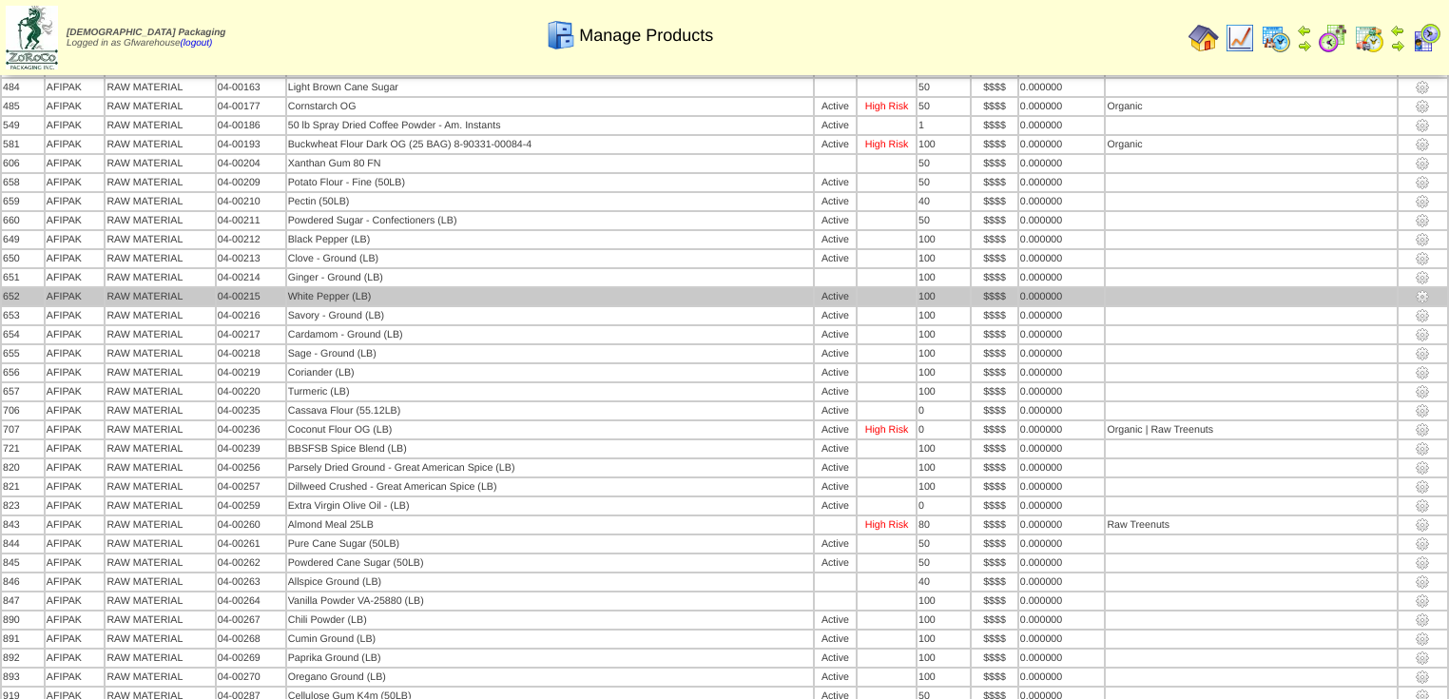
scroll to position [1831, 0]
click at [526, 286] on td "White Pepper (LB)" at bounding box center [550, 294] width 526 height 17
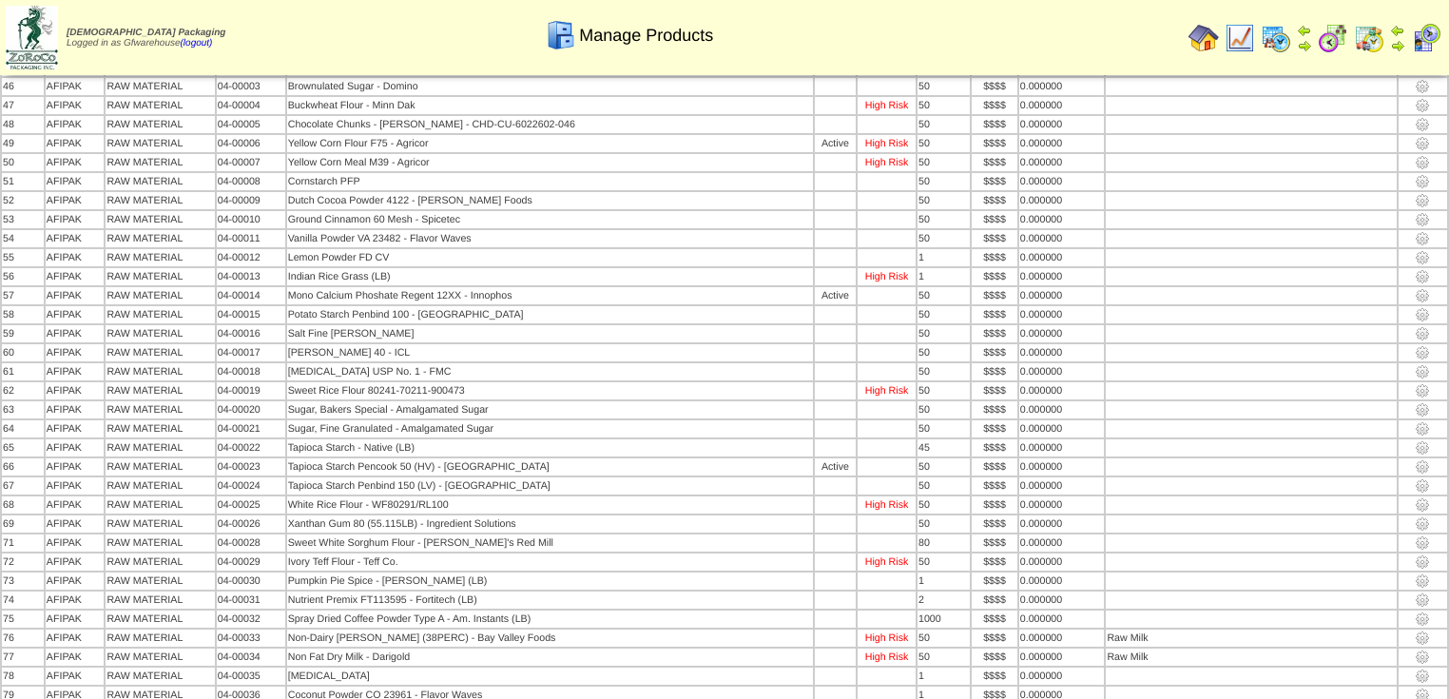
scroll to position [0, 0]
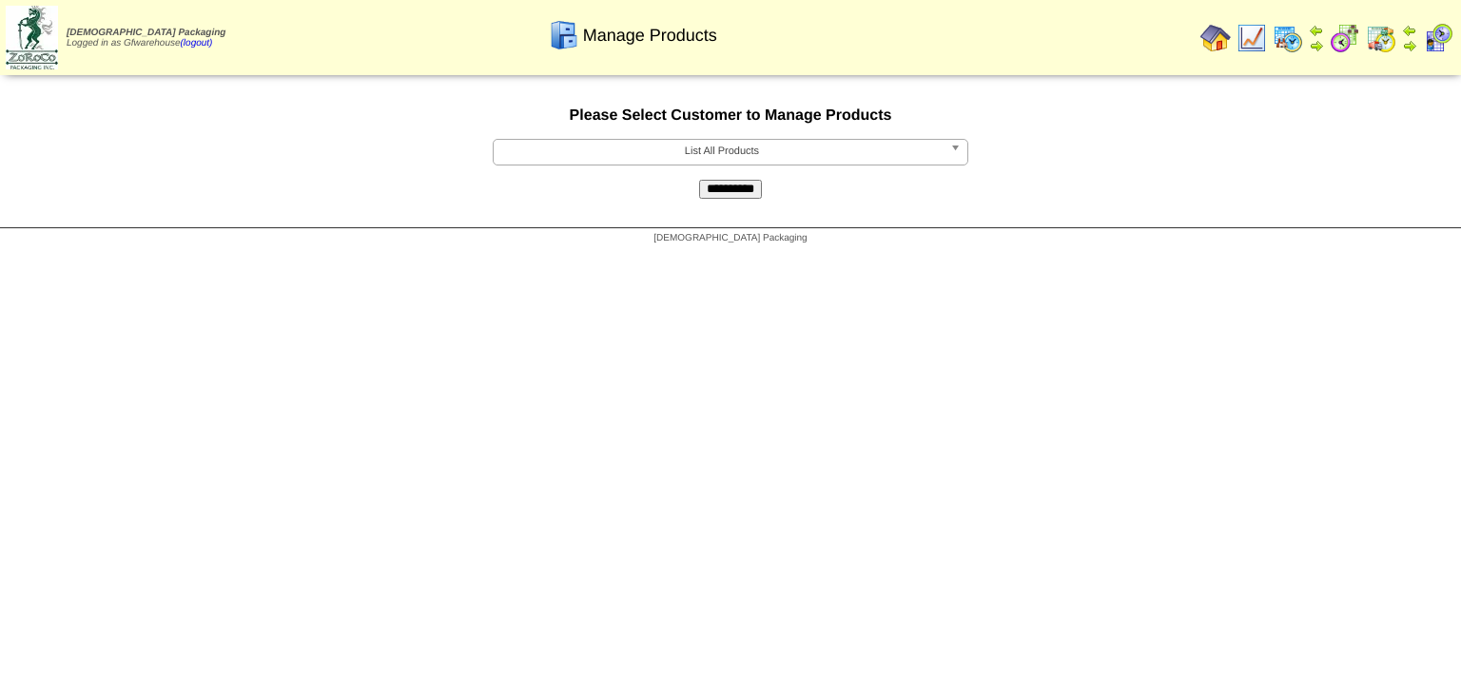
drag, startPoint x: 956, startPoint y: 152, endPoint x: 945, endPoint y: 163, distance: 14.8
click at [957, 152] on b at bounding box center [958, 152] width 17 height 25
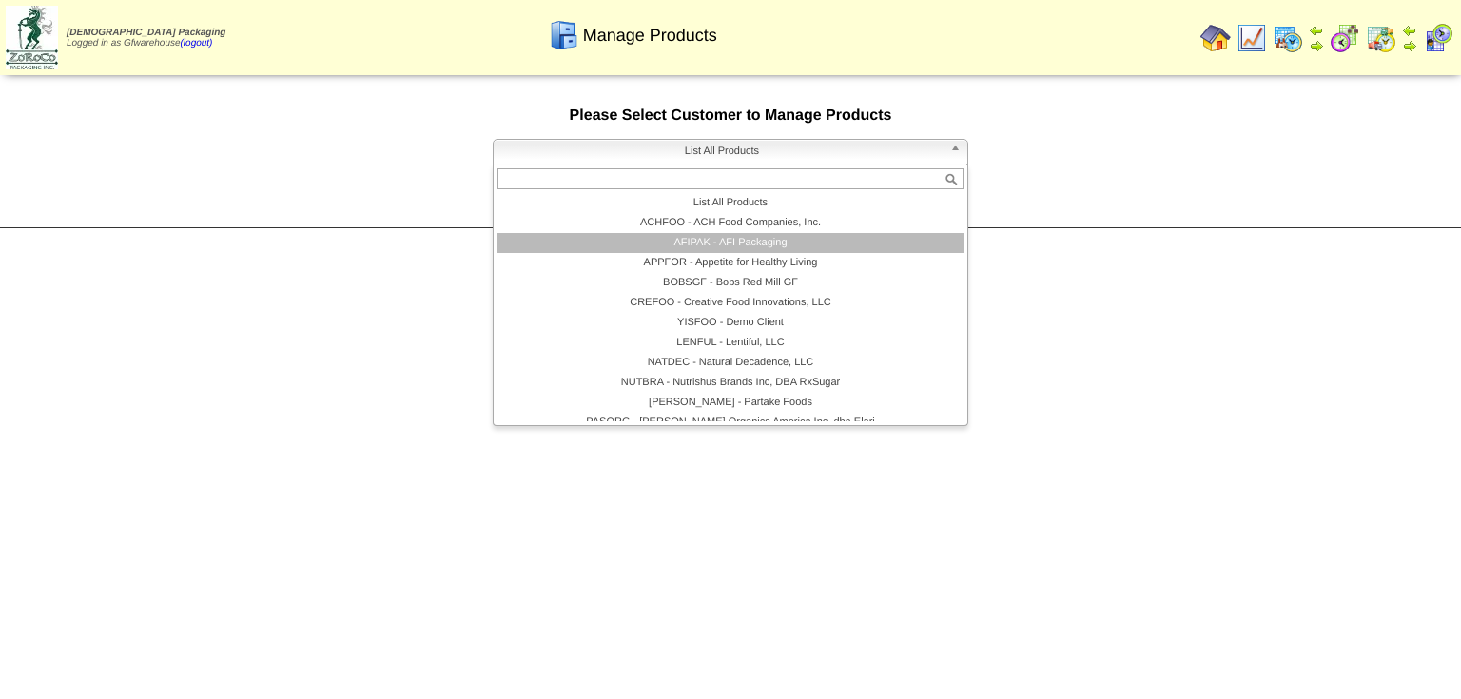
scroll to position [110, 0]
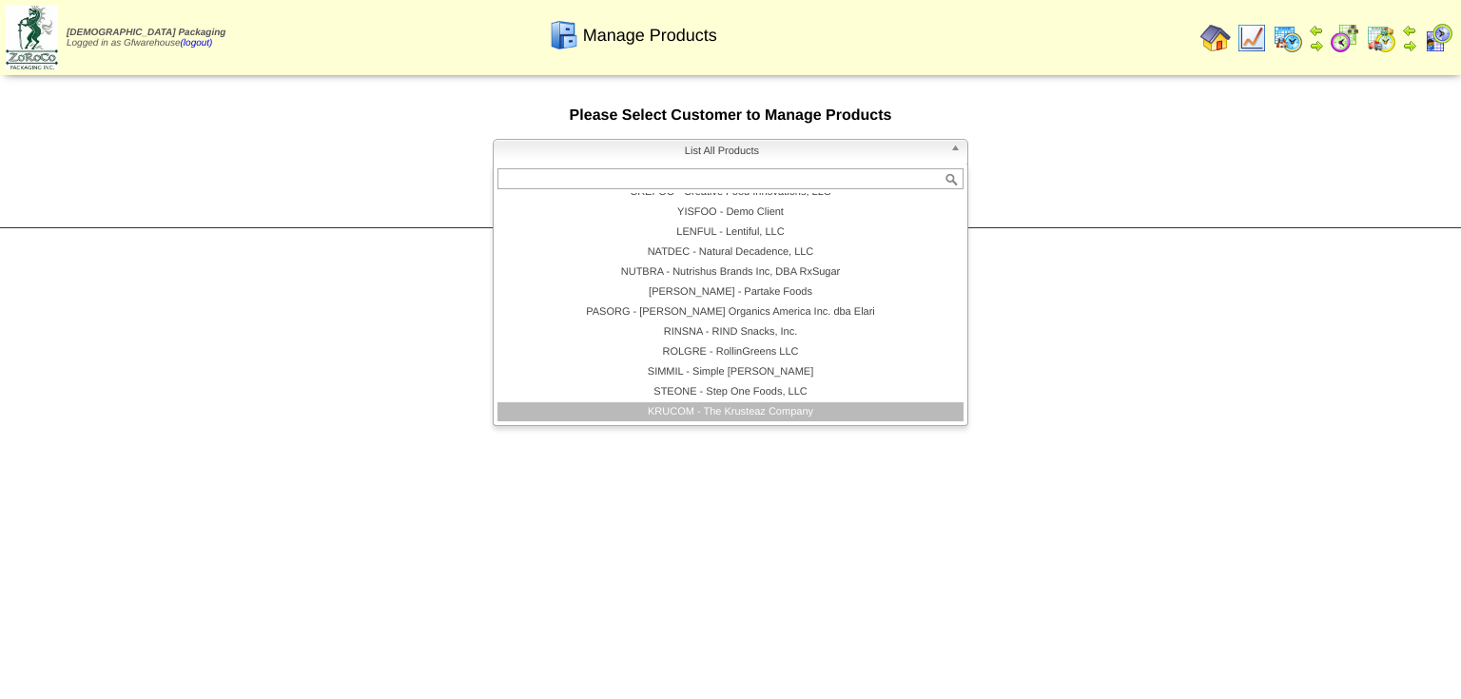
click at [715, 407] on li "KRUCOM - The Krusteaz Company" at bounding box center [730, 412] width 466 height 20
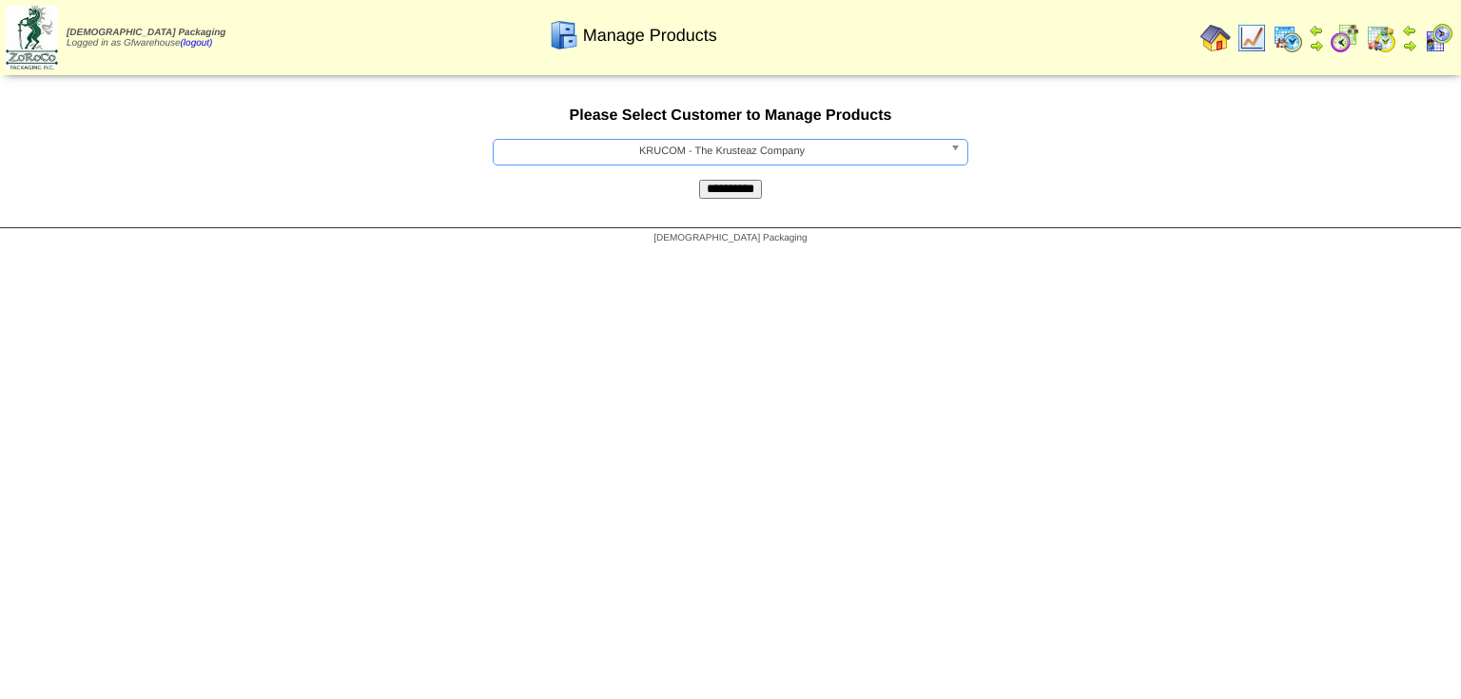
click at [748, 199] on input "**********" at bounding box center [730, 189] width 63 height 19
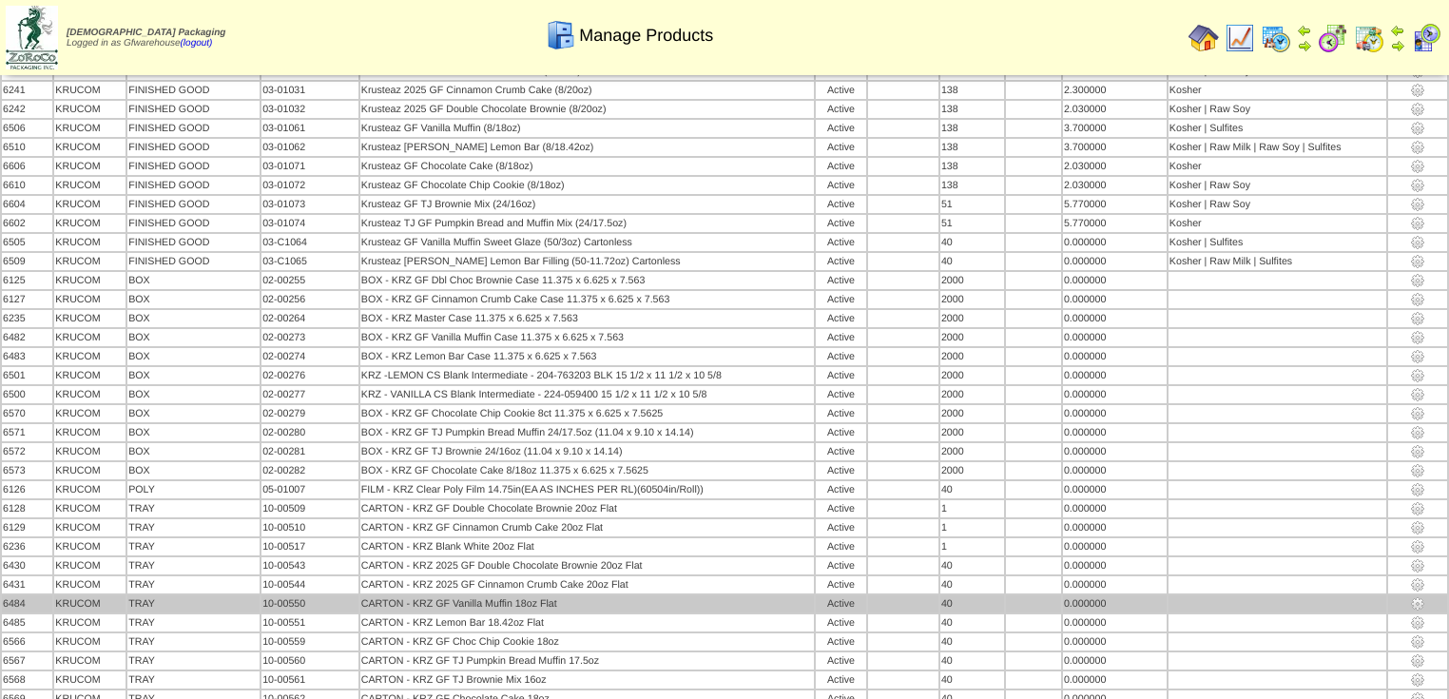
scroll to position [856, 0]
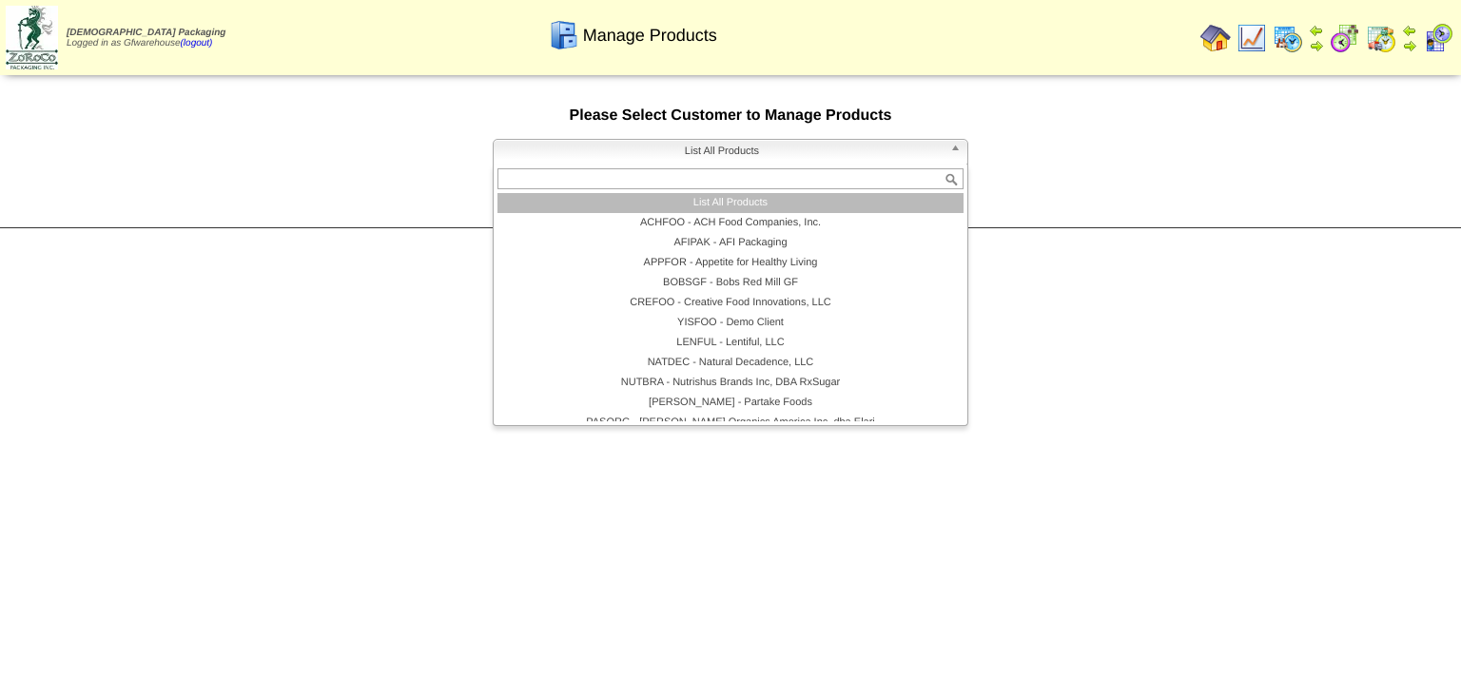
click at [954, 152] on b at bounding box center [958, 152] width 17 height 25
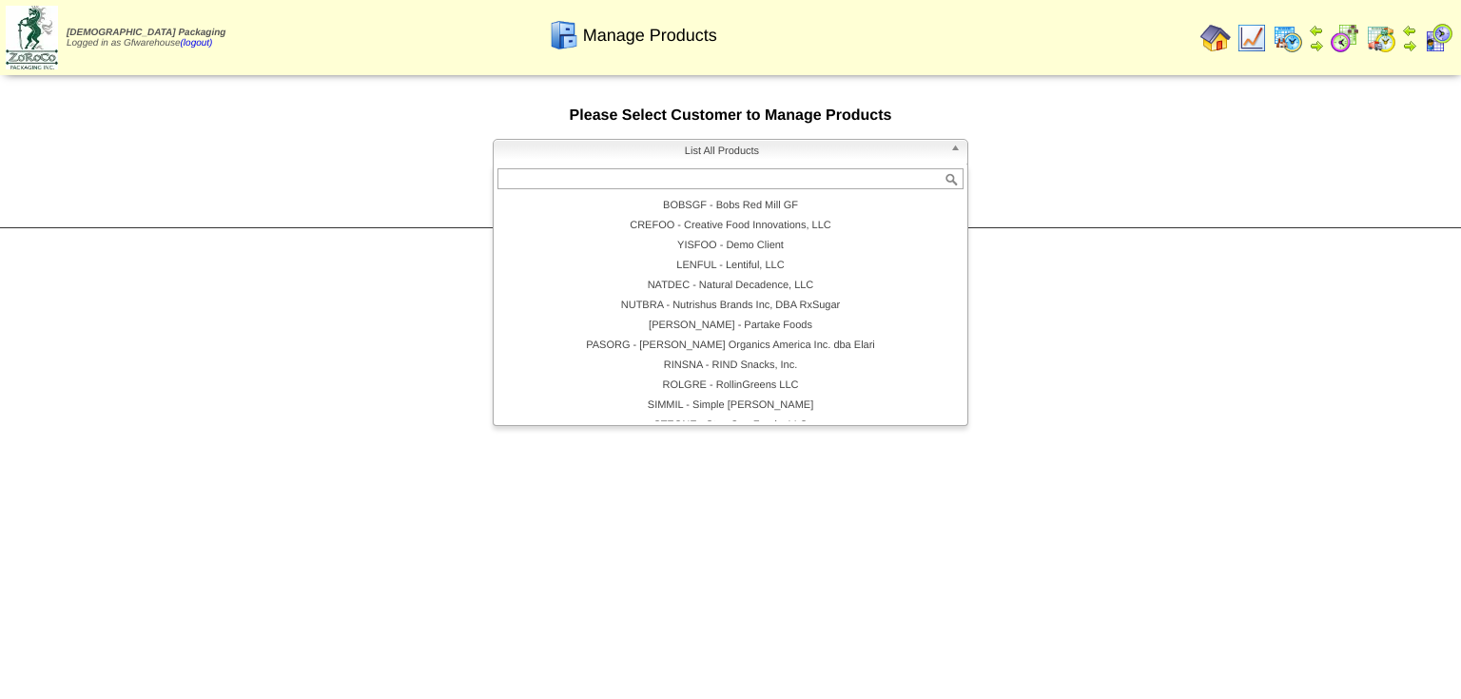
scroll to position [76, 0]
click at [767, 289] on li "NATDEC - Natural Decadence, LLC" at bounding box center [730, 287] width 466 height 20
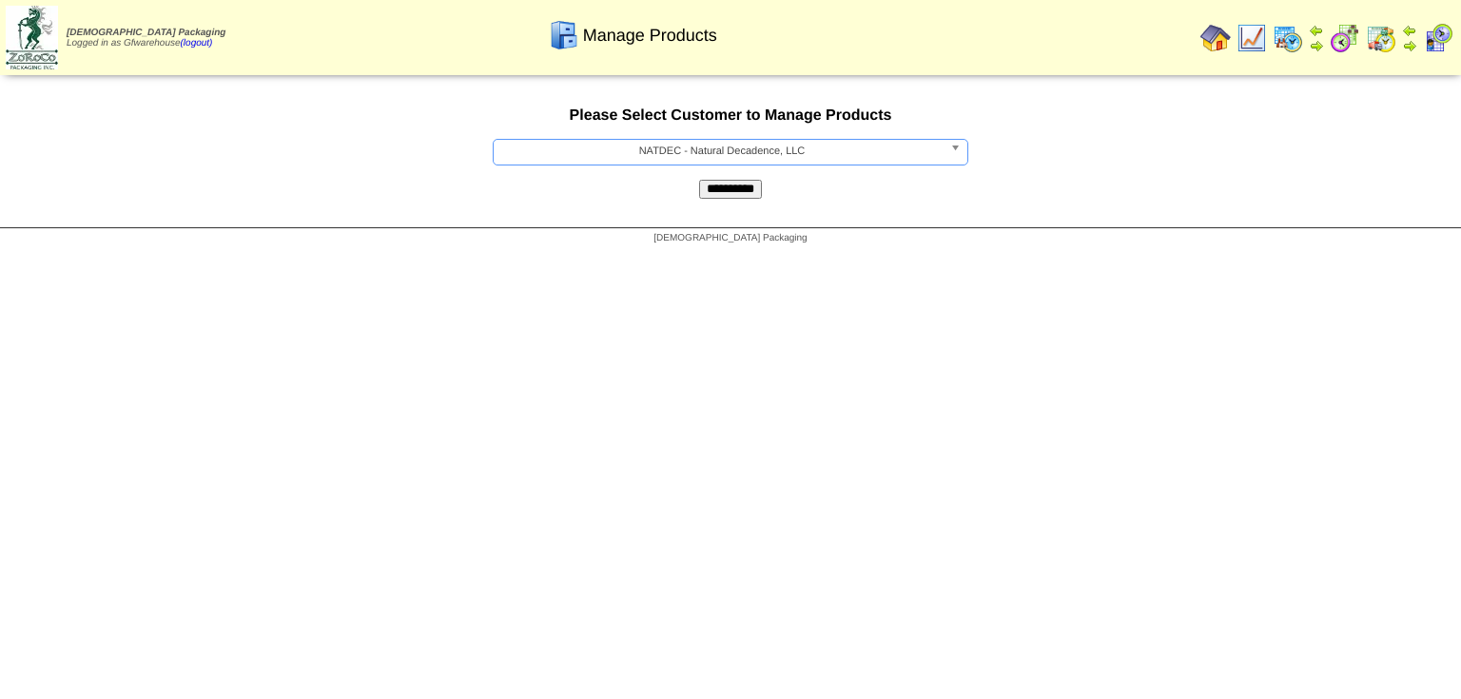
click at [721, 194] on input "**********" at bounding box center [730, 189] width 63 height 19
click at [954, 150] on b at bounding box center [958, 152] width 17 height 25
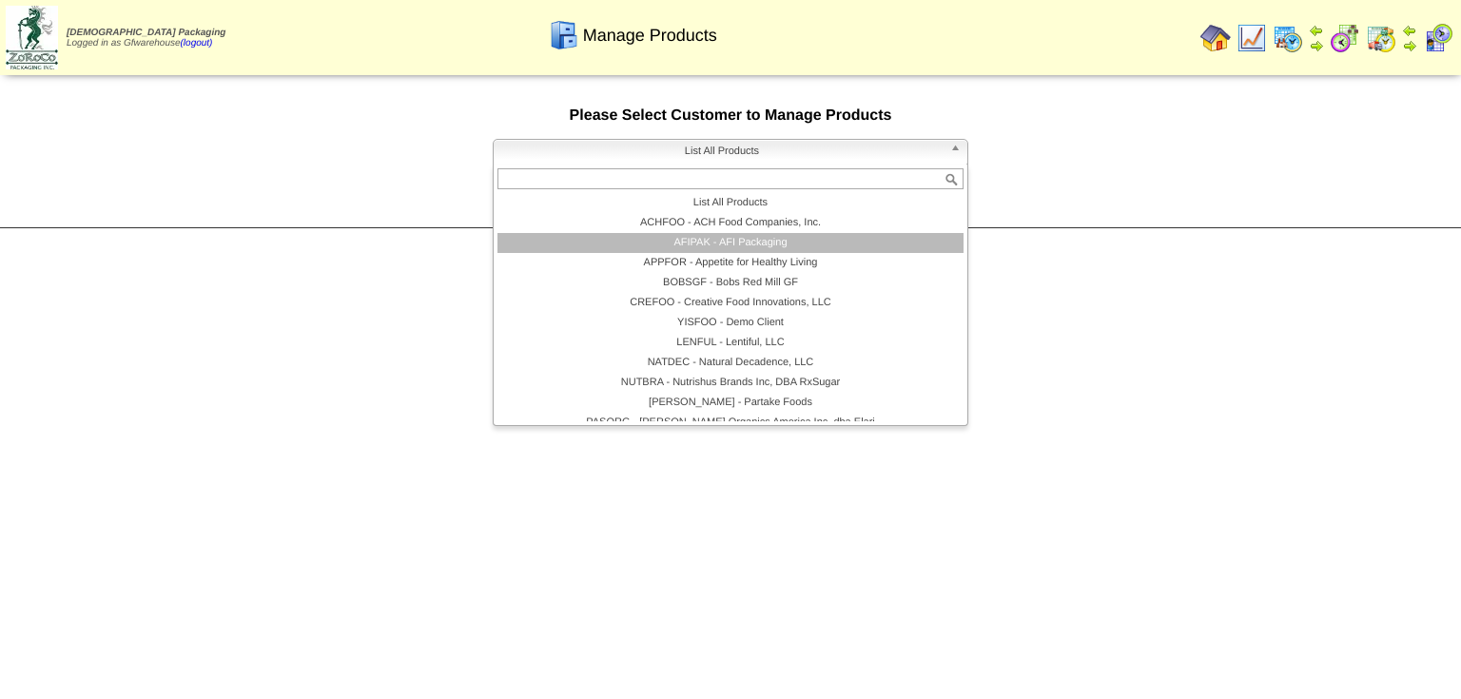
click at [711, 248] on li "AFIPAK - AFI Packaging" at bounding box center [730, 243] width 466 height 20
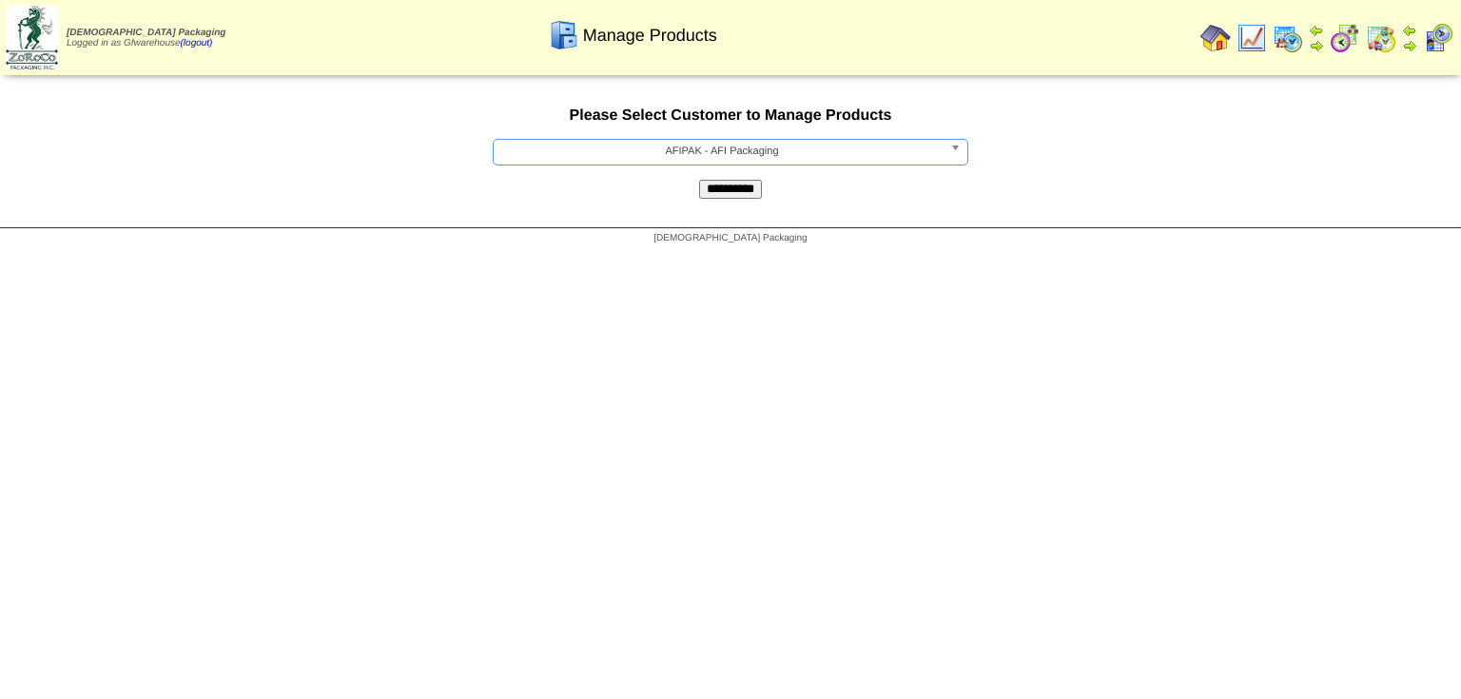
click at [756, 190] on input "**********" at bounding box center [730, 189] width 63 height 19
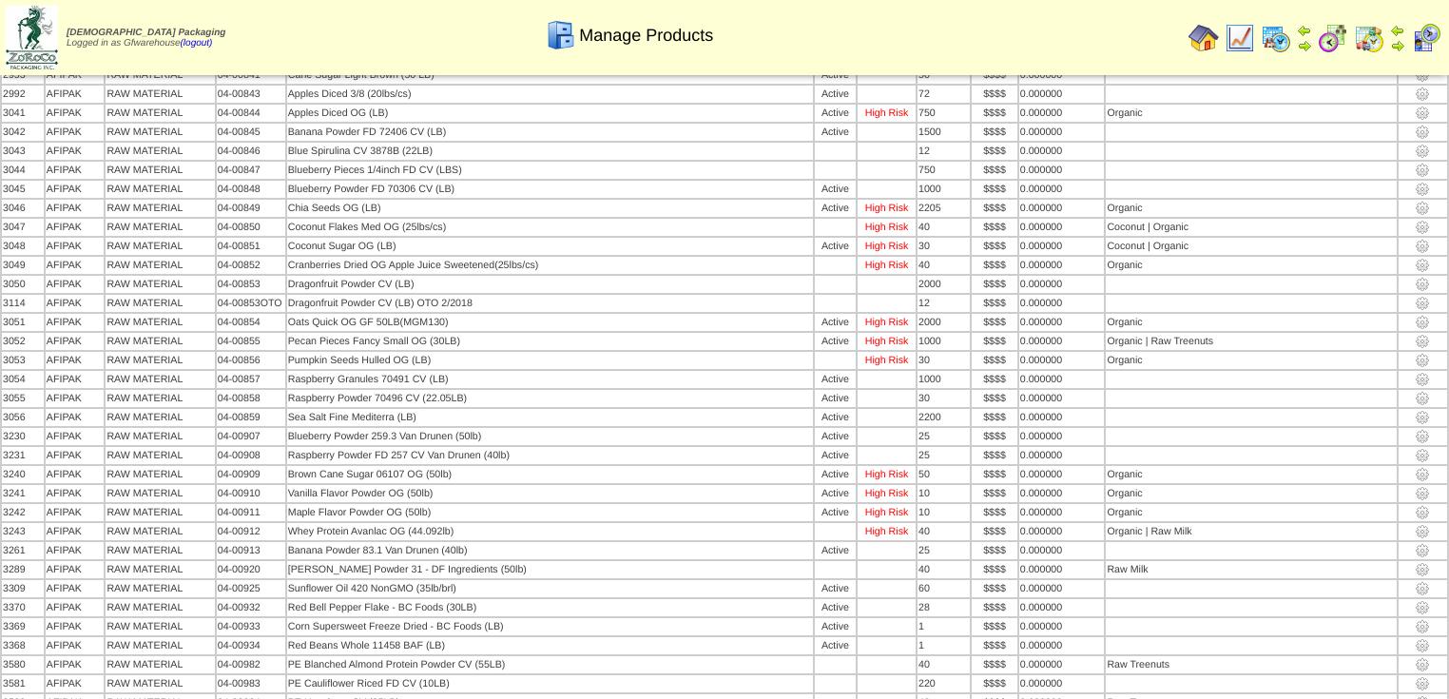
scroll to position [4344, 0]
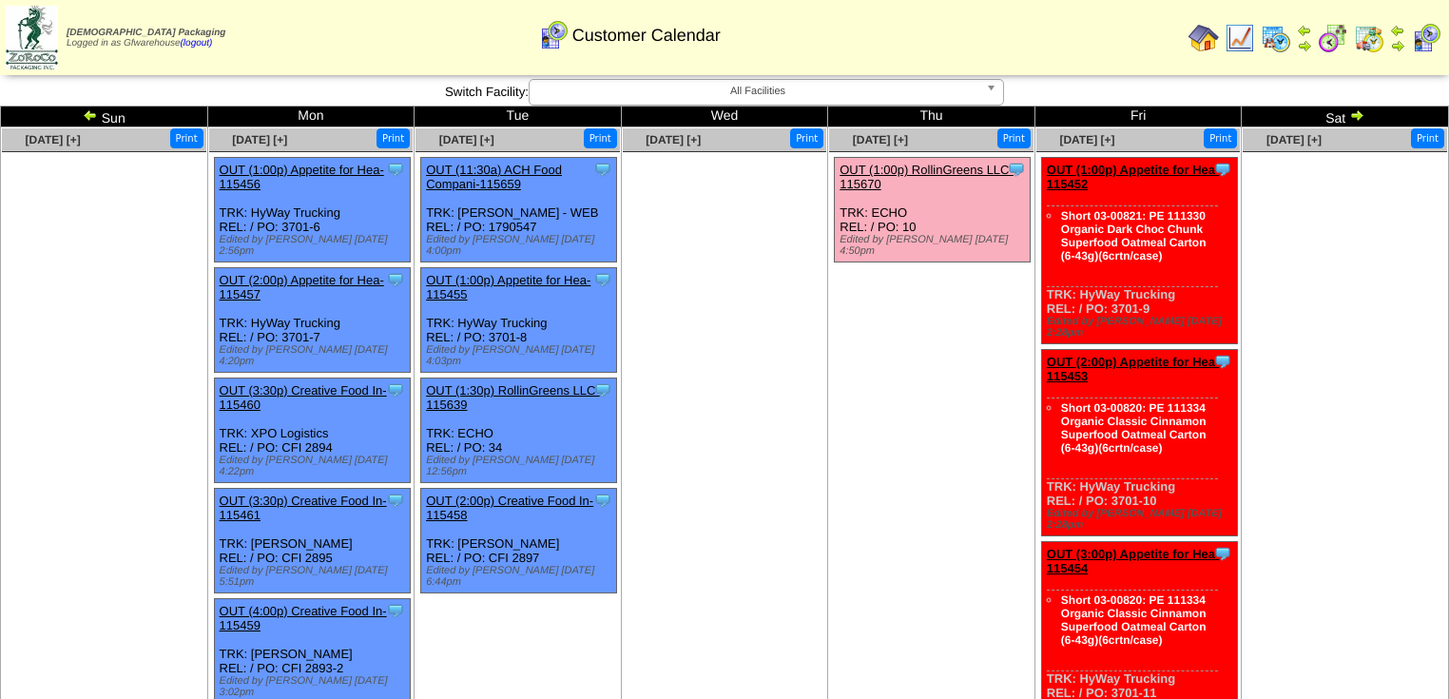
click at [1370, 42] on img at bounding box center [1369, 38] width 30 height 30
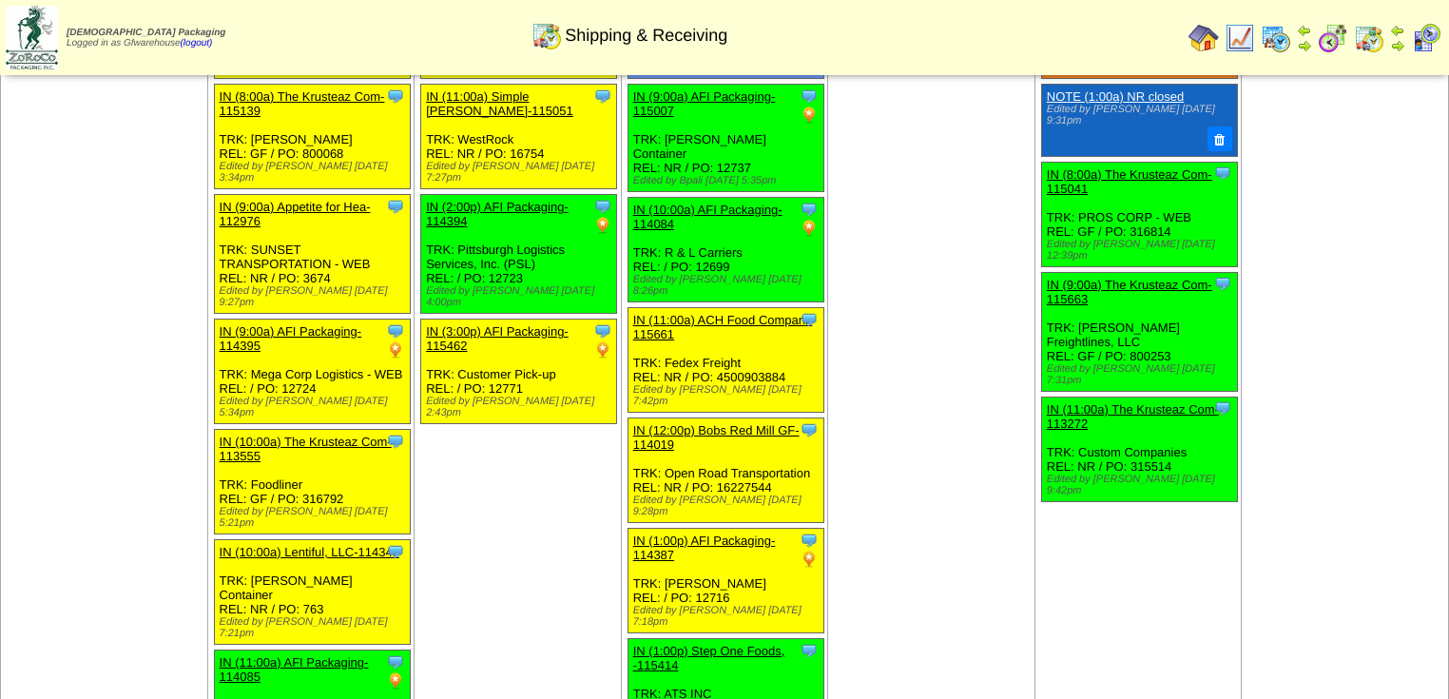
scroll to position [304, 0]
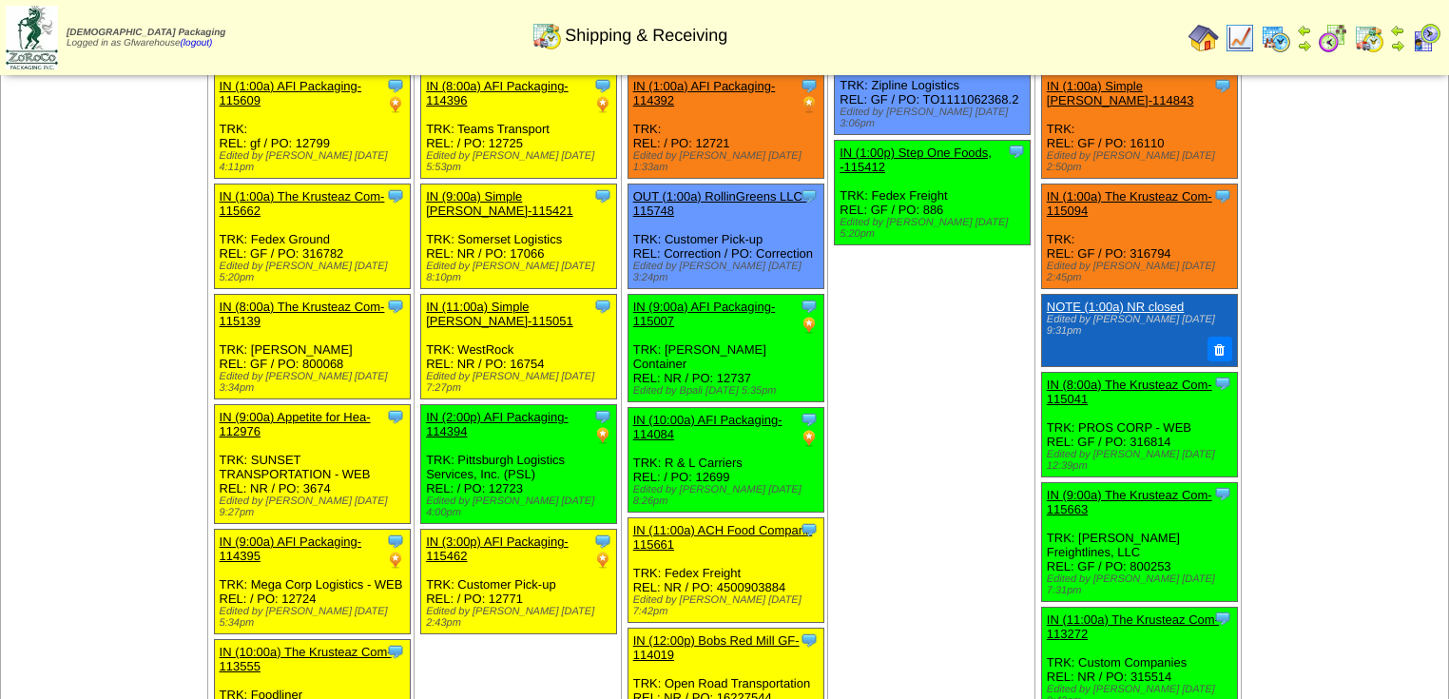
click at [1432, 40] on img at bounding box center [1426, 38] width 30 height 30
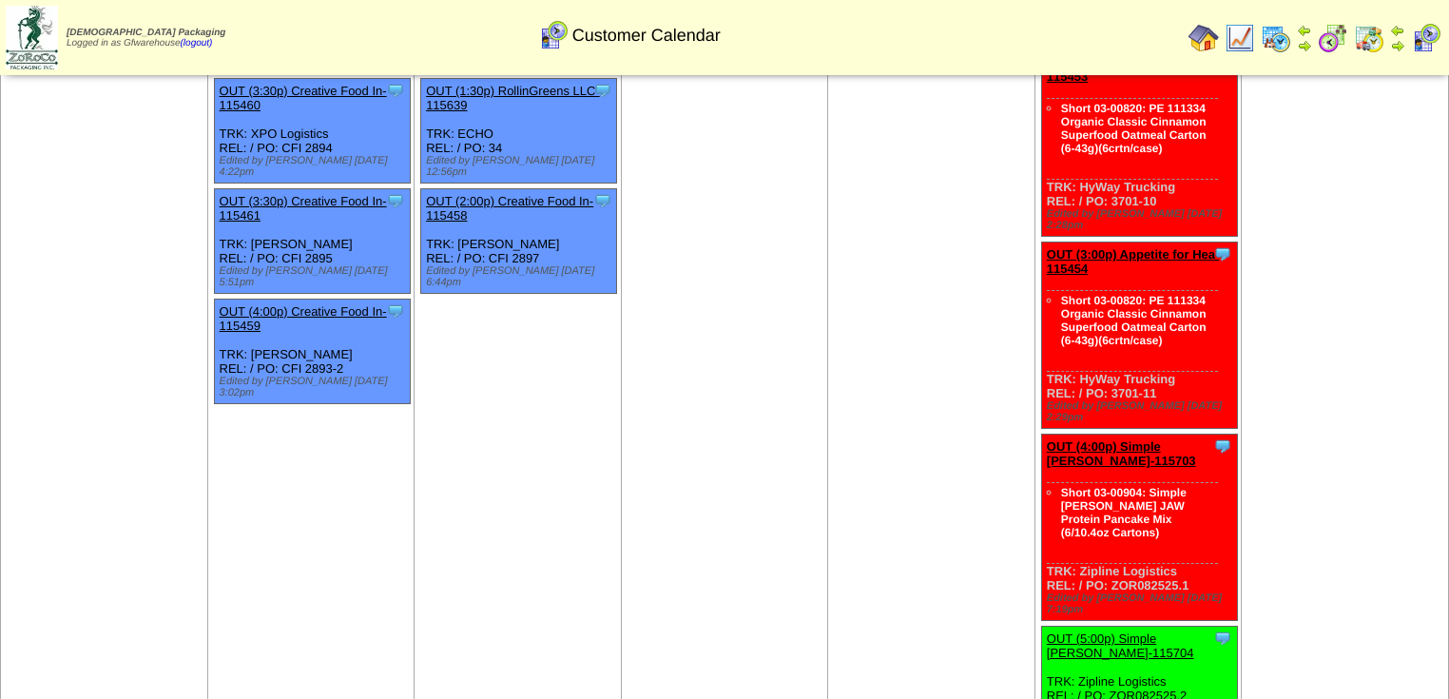
scroll to position [152, 0]
